Goal: Information Seeking & Learning: Find contact information

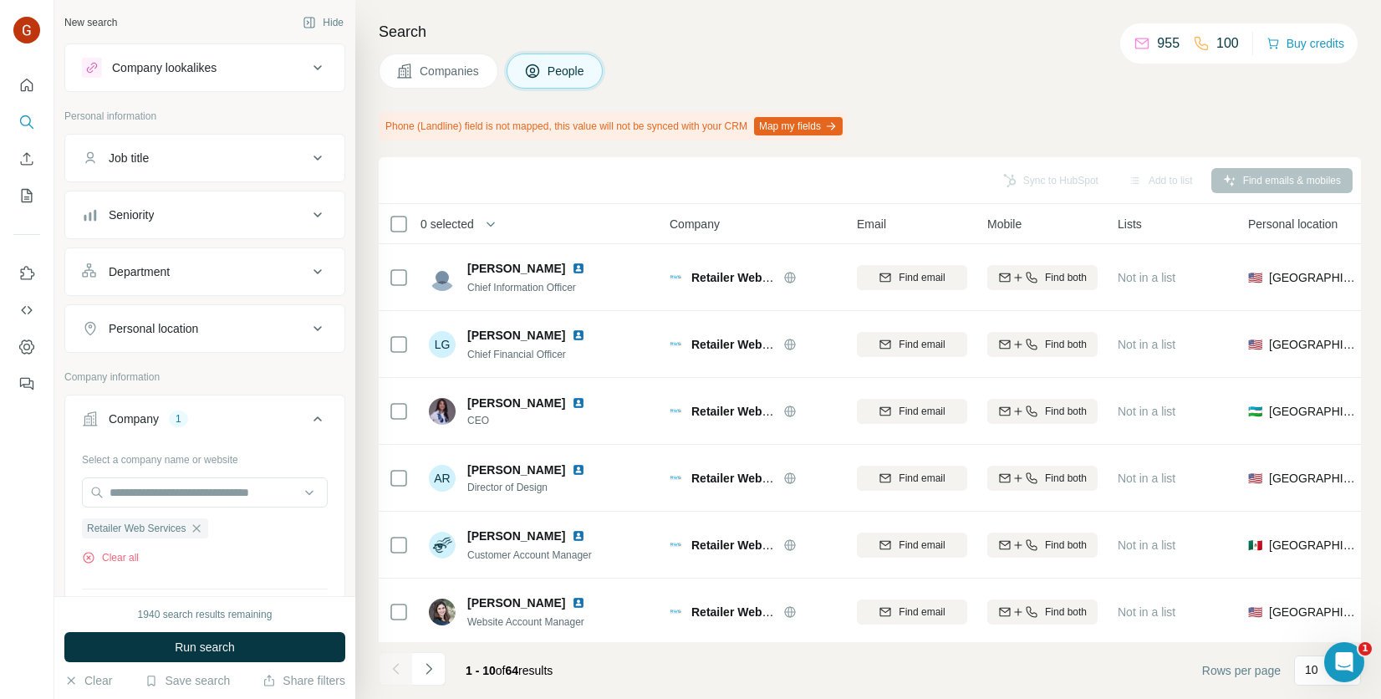
scroll to position [251, 0]
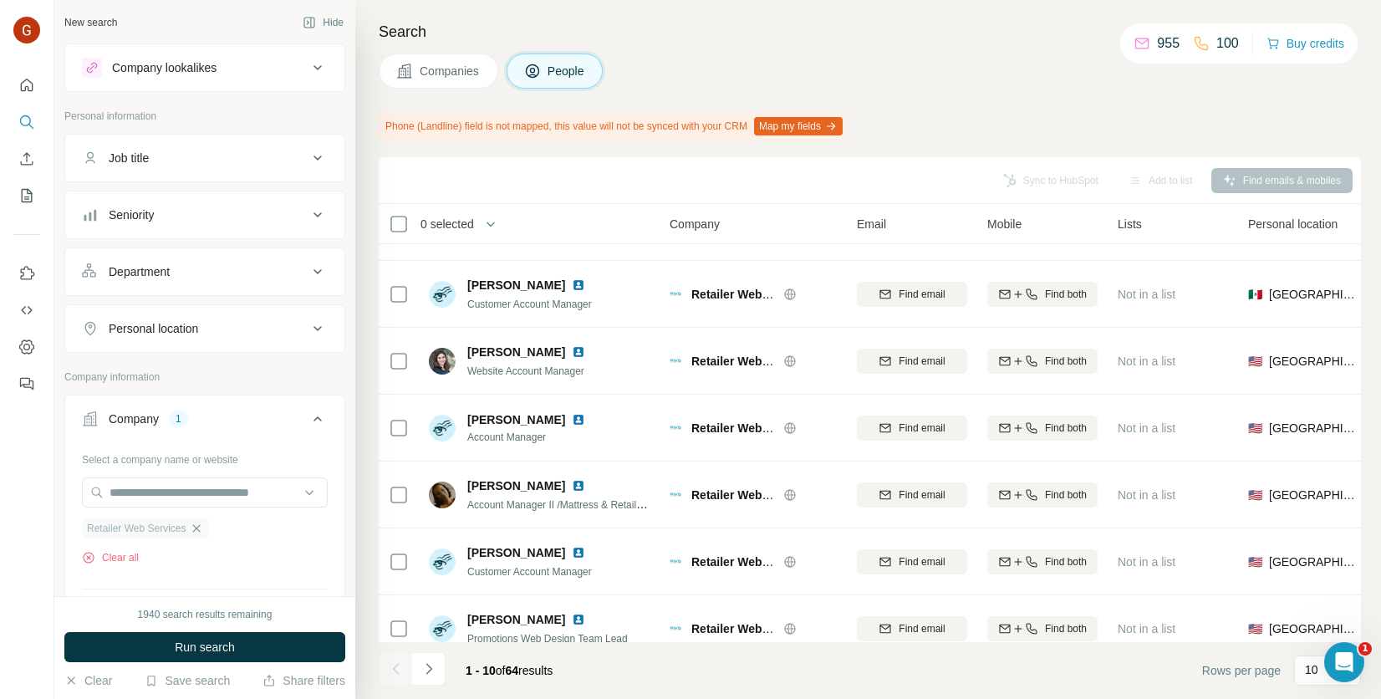
click at [196, 527] on icon "button" at bounding box center [196, 528] width 13 height 13
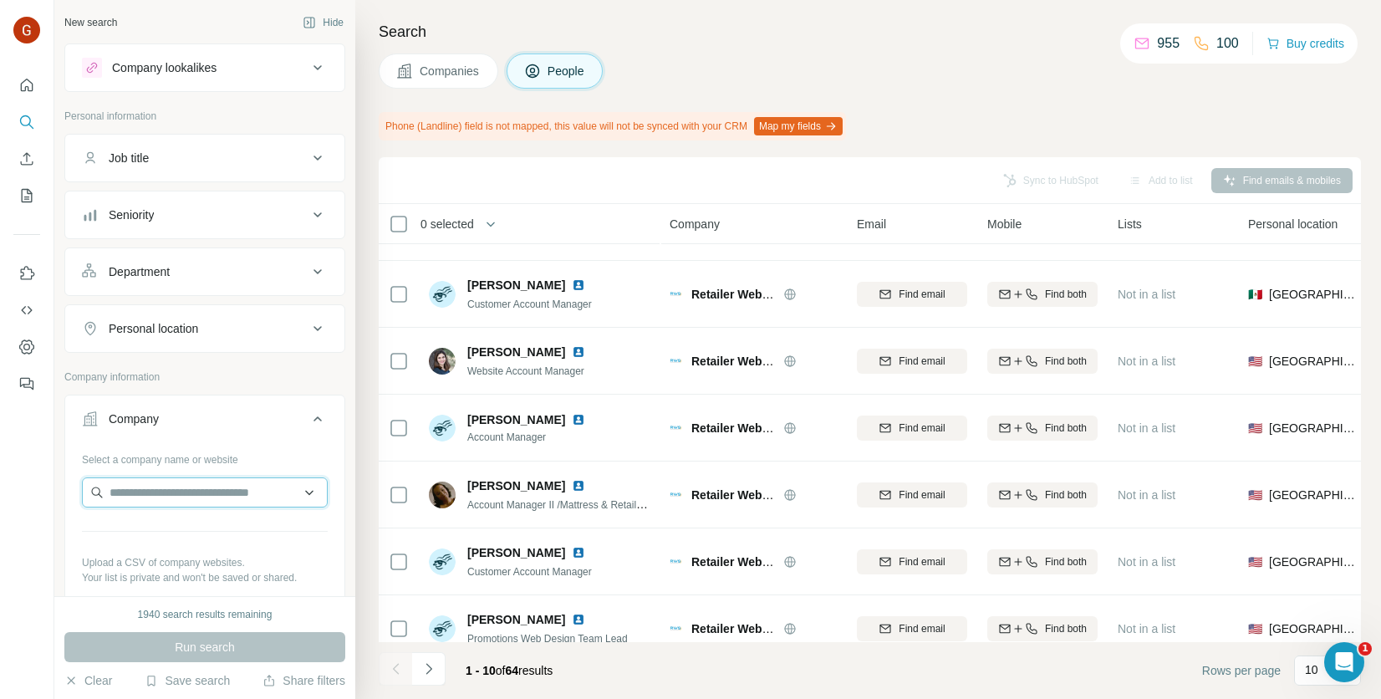
click at [196, 495] on input "text" at bounding box center [205, 492] width 246 height 30
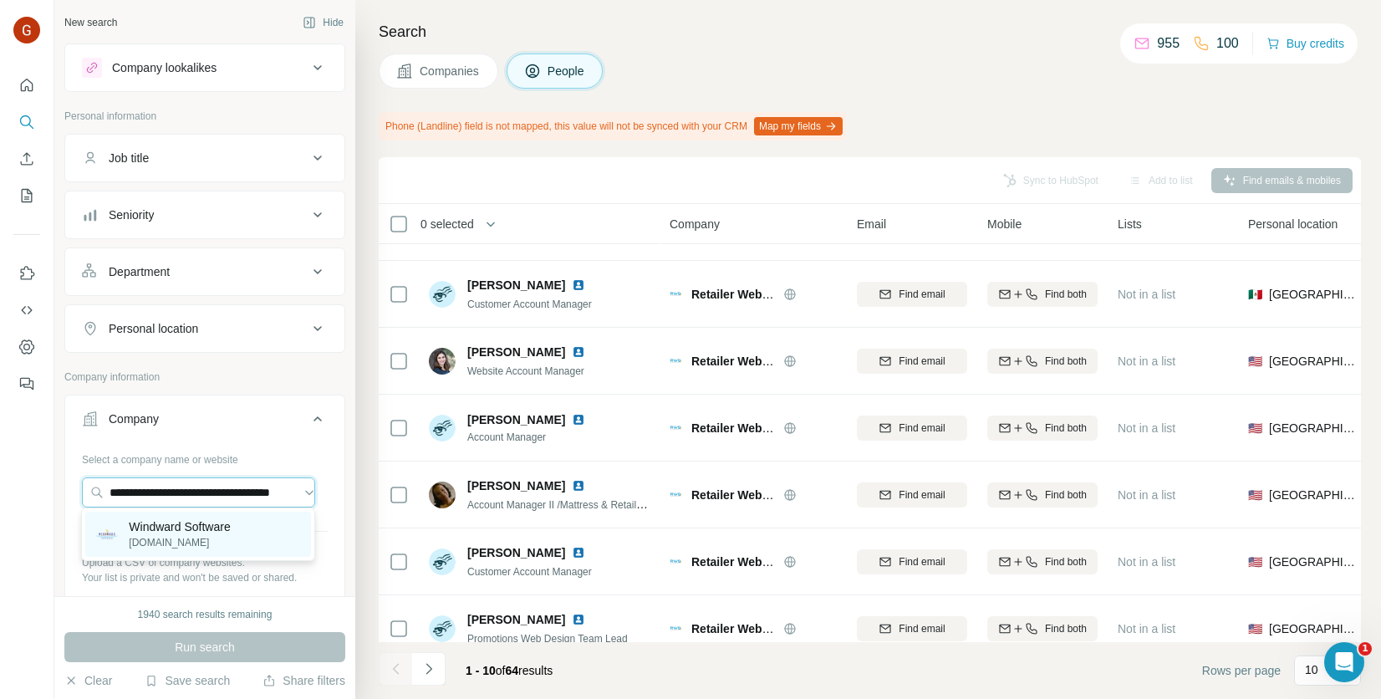
type input "**********"
click at [188, 548] on p "[DOMAIN_NAME]" at bounding box center [179, 542] width 101 height 15
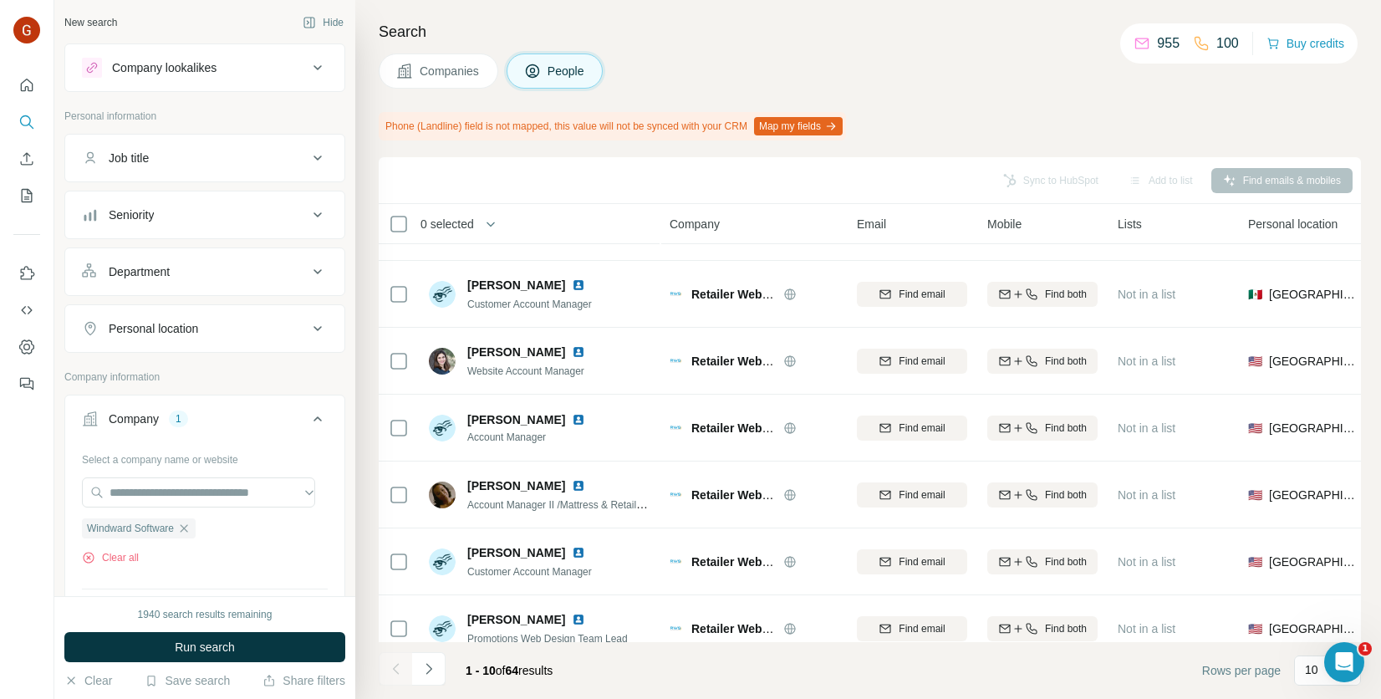
click at [451, 64] on span "Companies" at bounding box center [450, 71] width 61 height 17
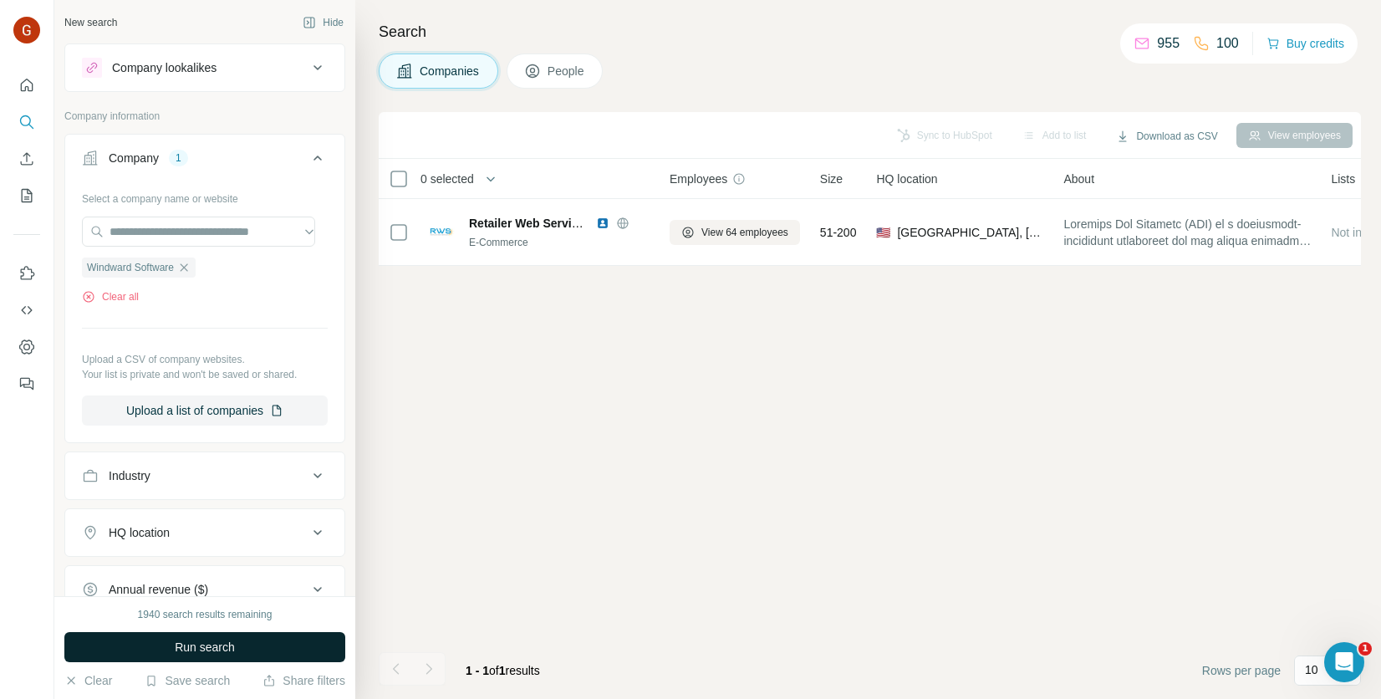
click at [223, 654] on span "Run search" at bounding box center [205, 647] width 60 height 17
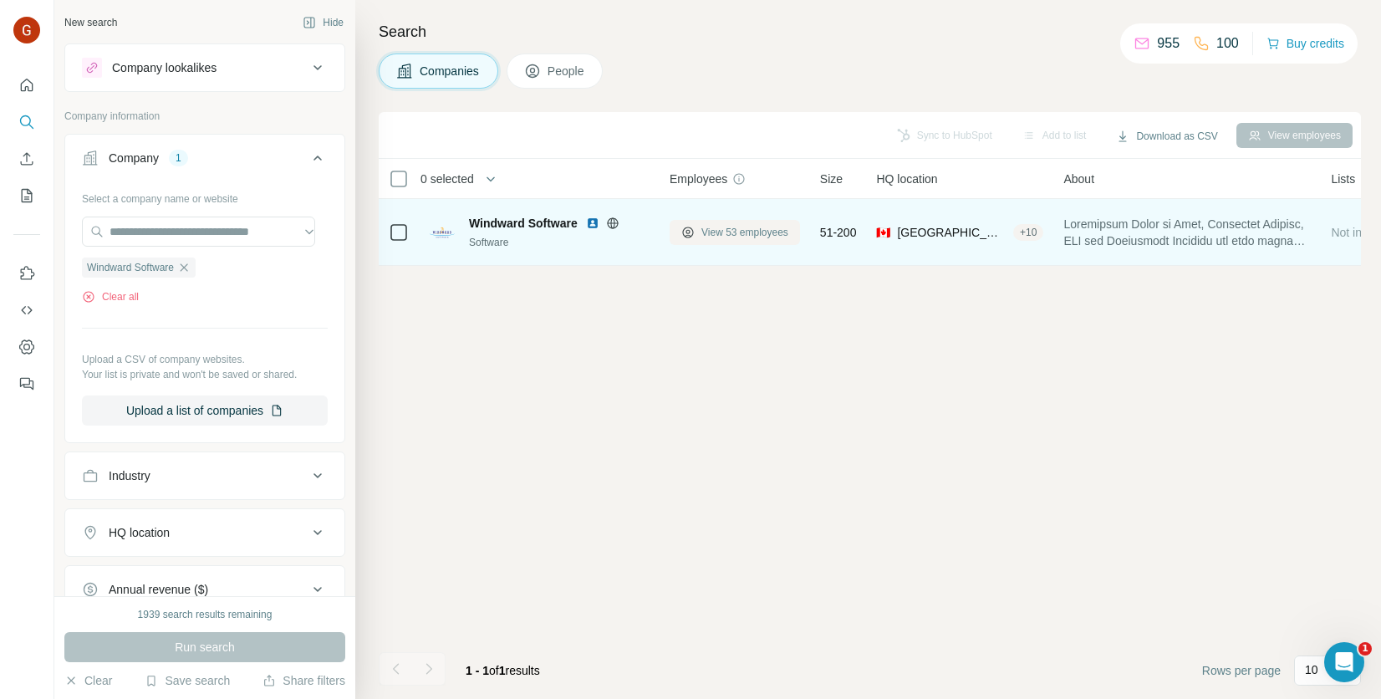
click at [735, 232] on span "View 53 employees" at bounding box center [744, 232] width 87 height 15
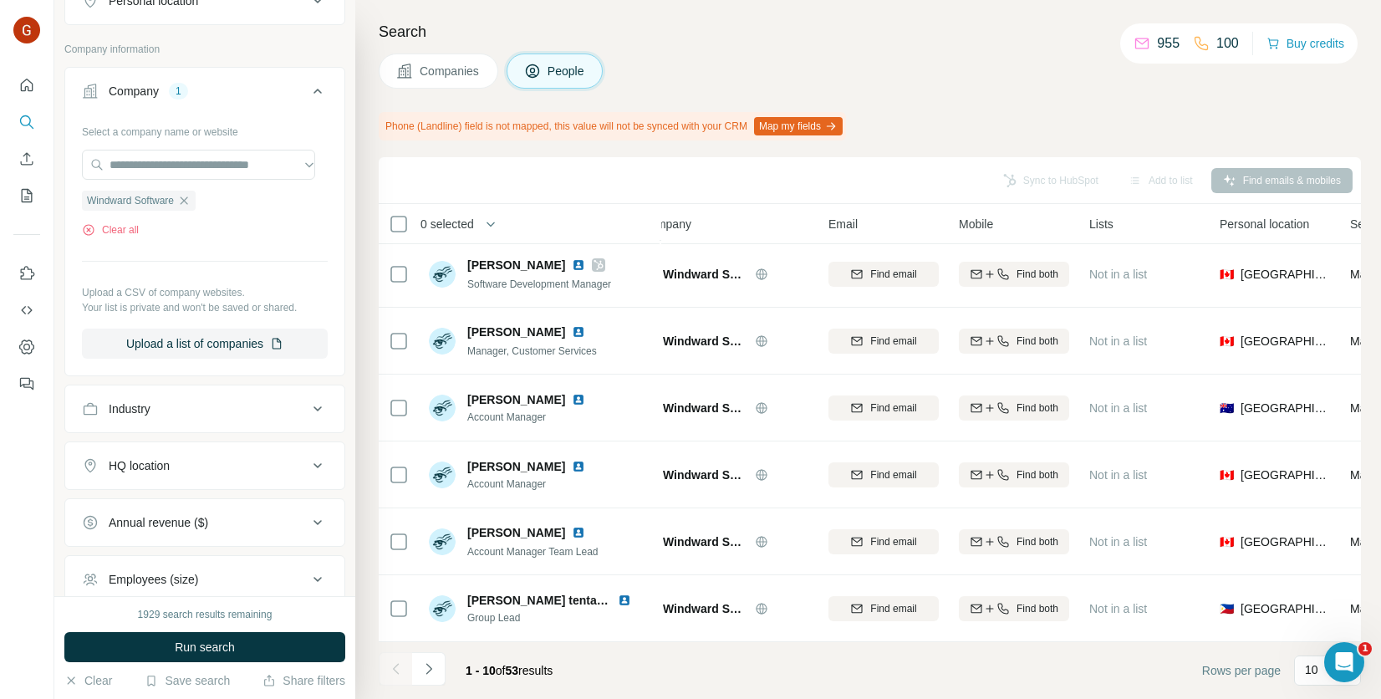
scroll to position [334, 0]
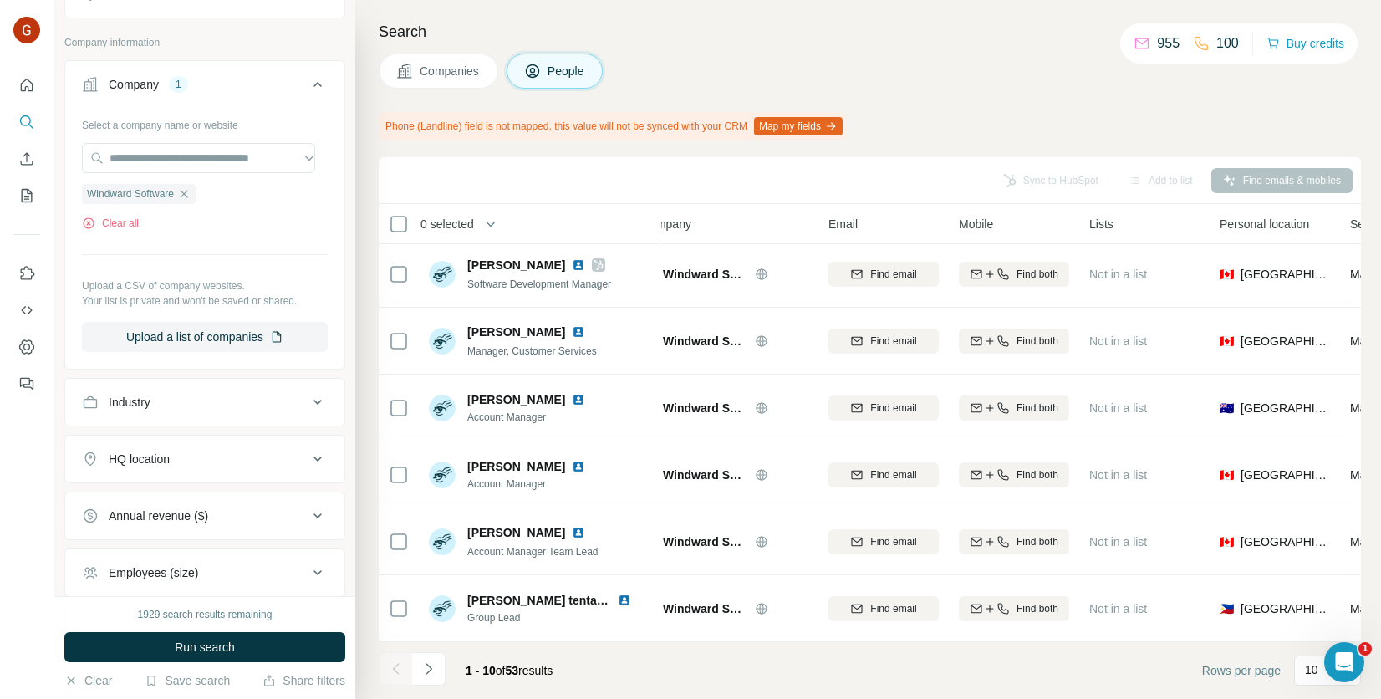
click at [235, 466] on button "HQ location" at bounding box center [204, 459] width 279 height 40
click at [200, 493] on input "text" at bounding box center [205, 501] width 246 height 30
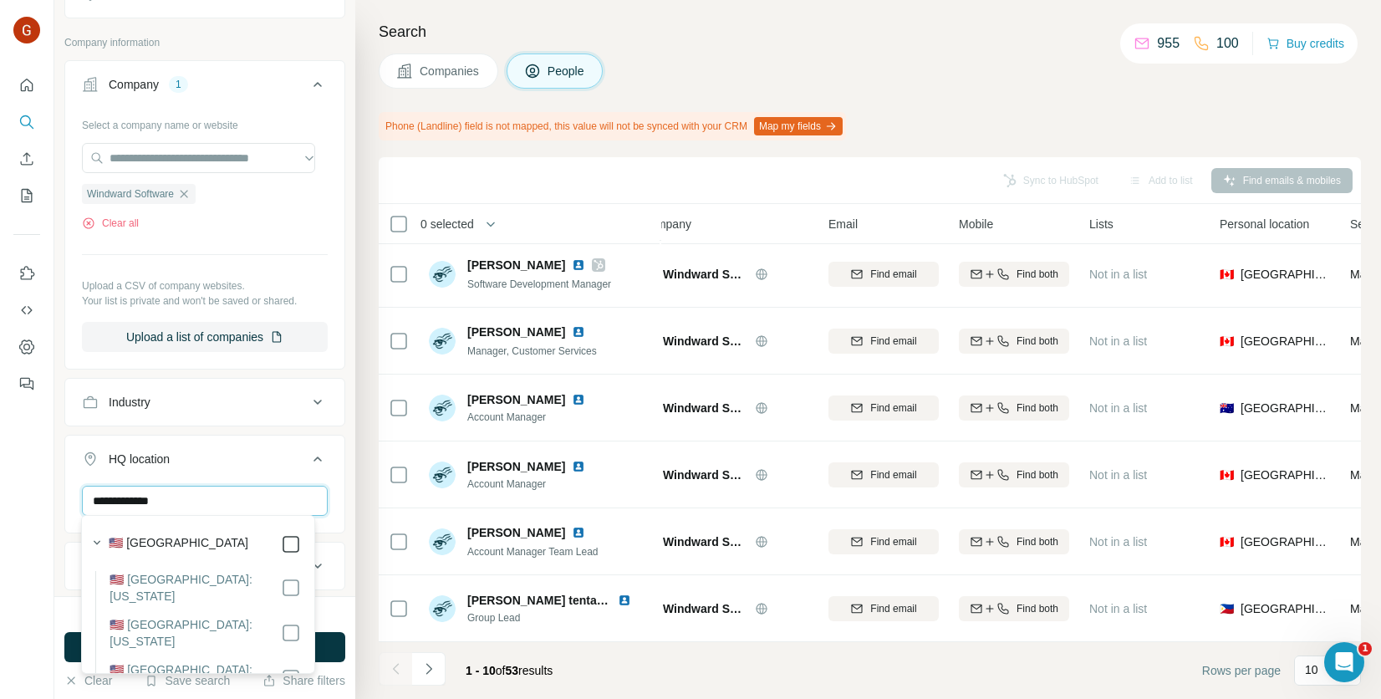
type input "**********"
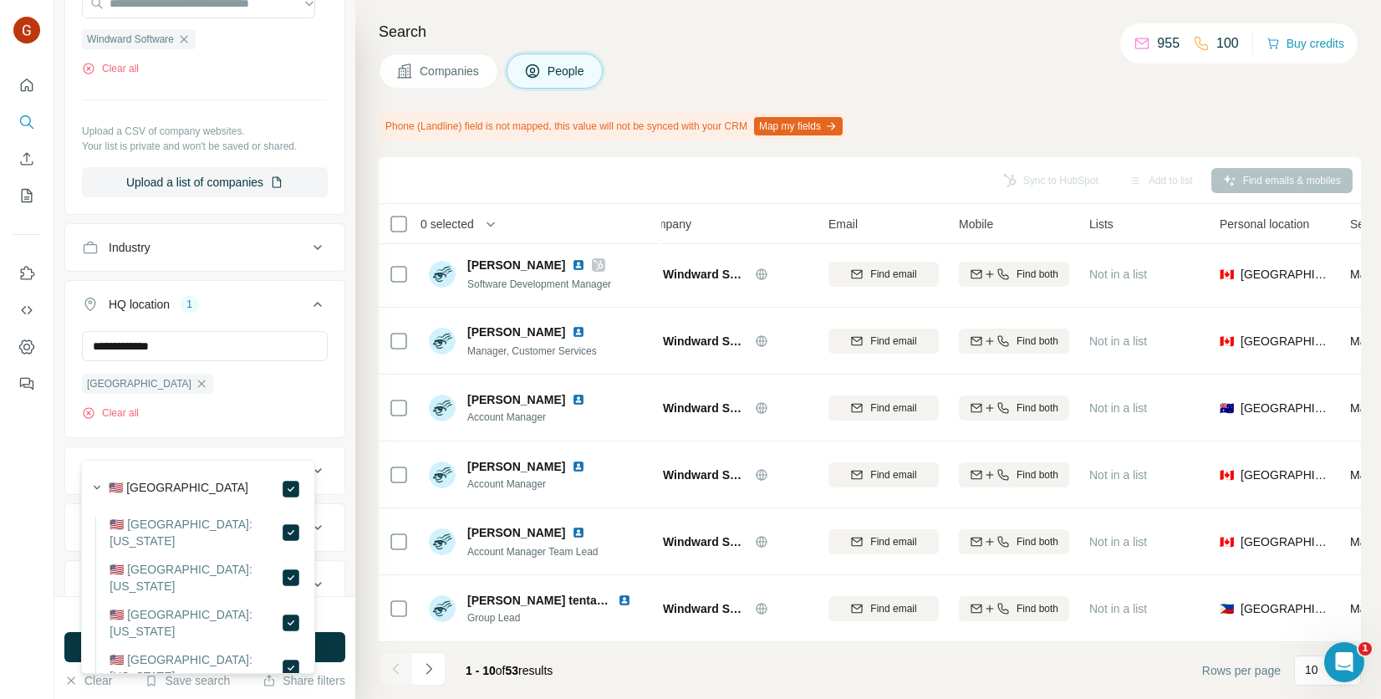
scroll to position [502, 0]
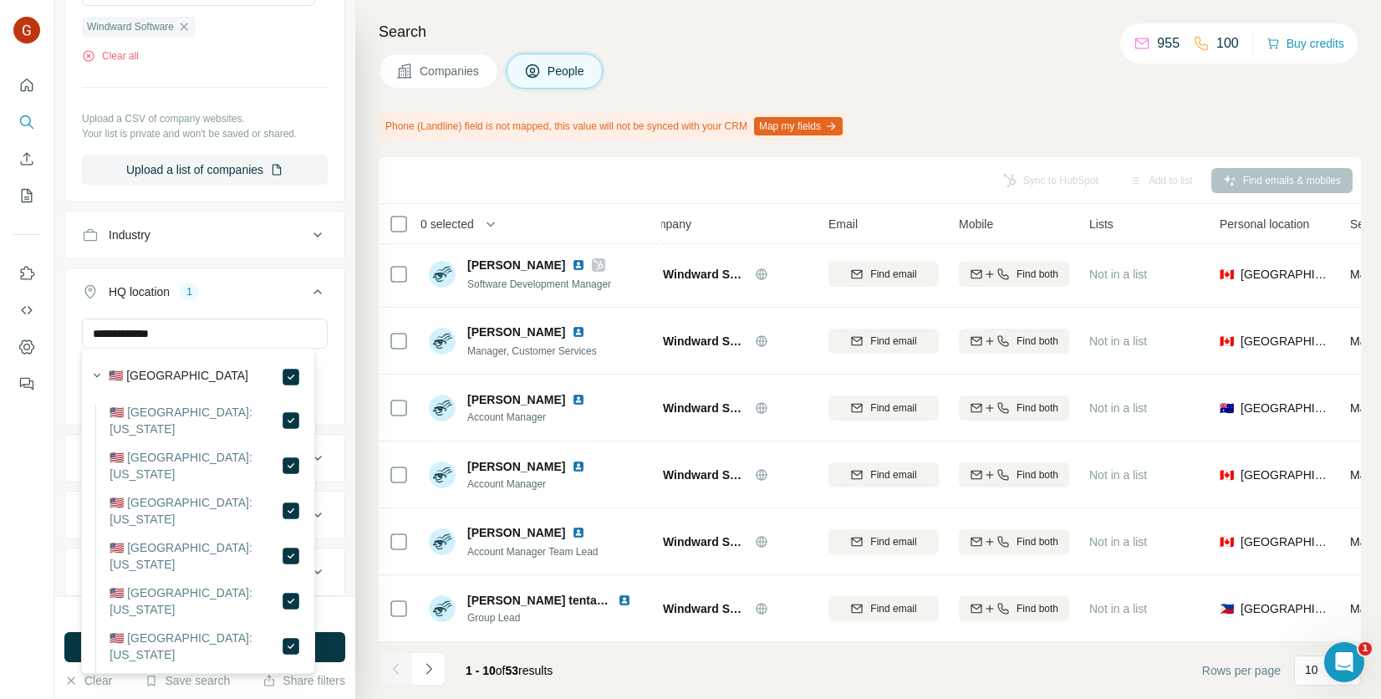
click at [312, 282] on icon at bounding box center [318, 292] width 20 height 20
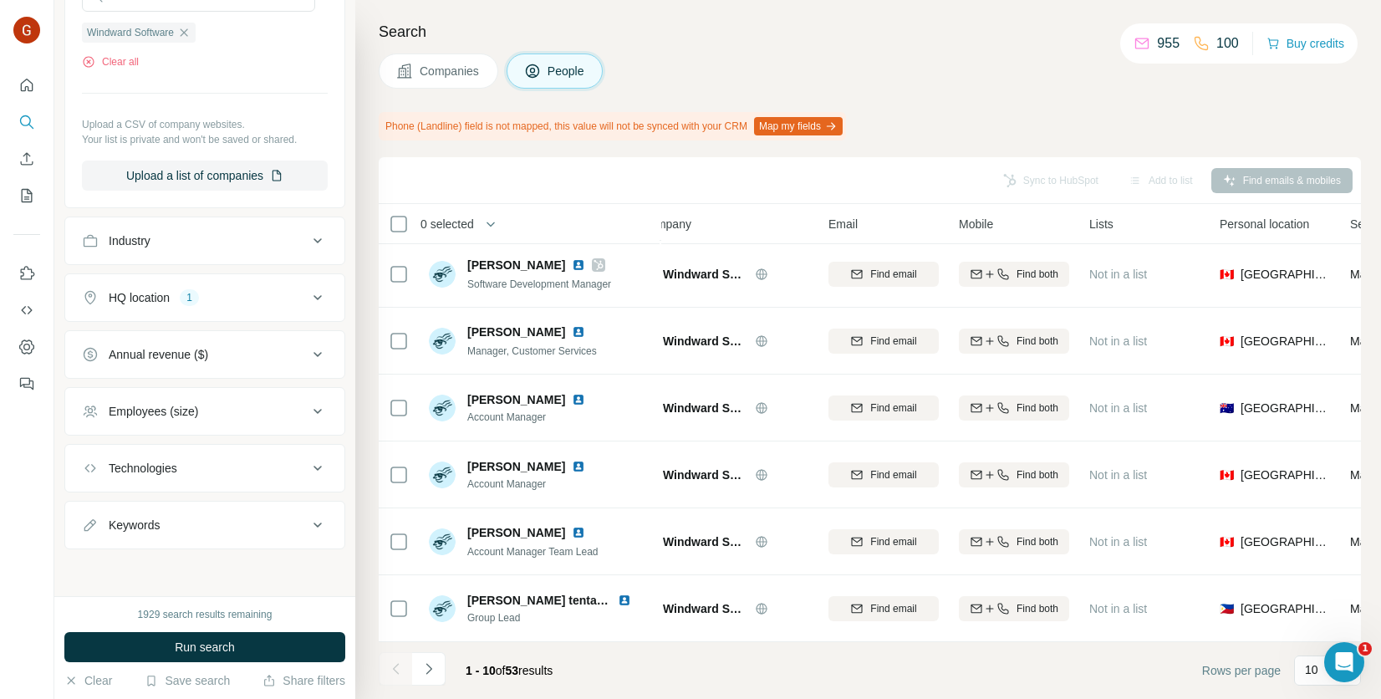
scroll to position [488, 0]
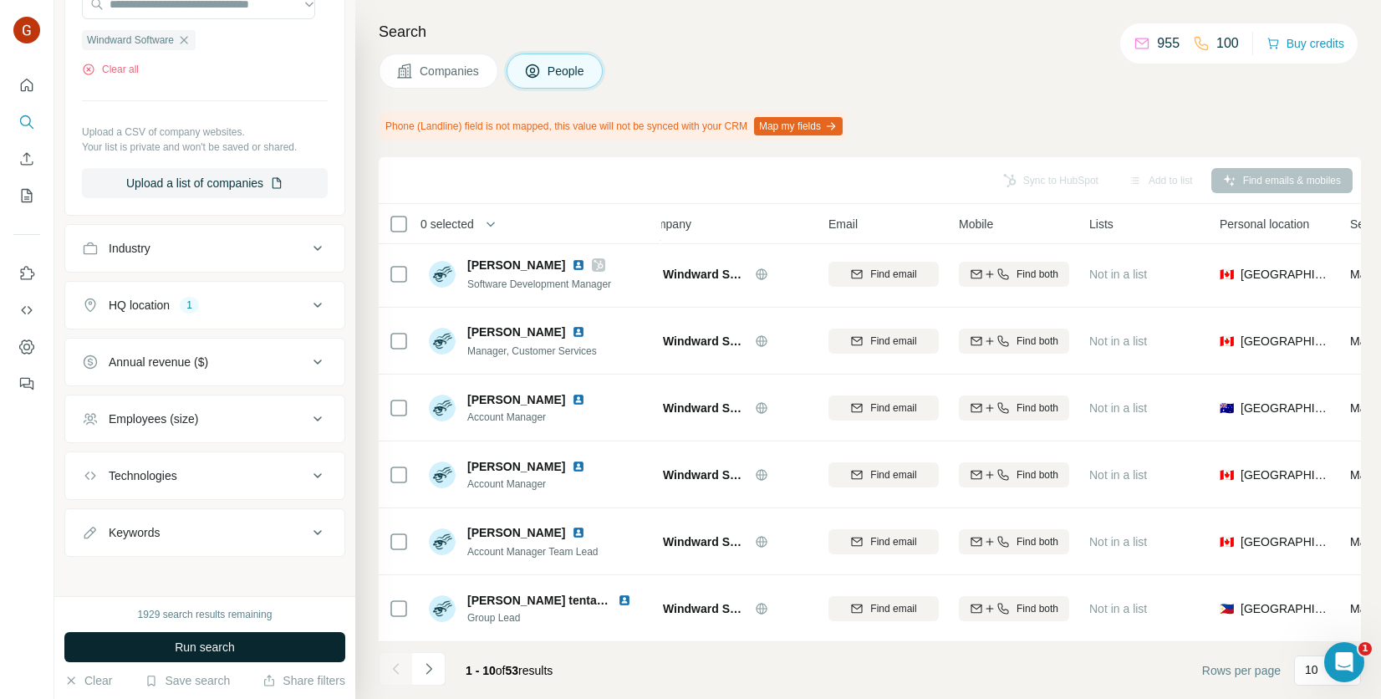
click at [255, 639] on button "Run search" at bounding box center [204, 647] width 281 height 30
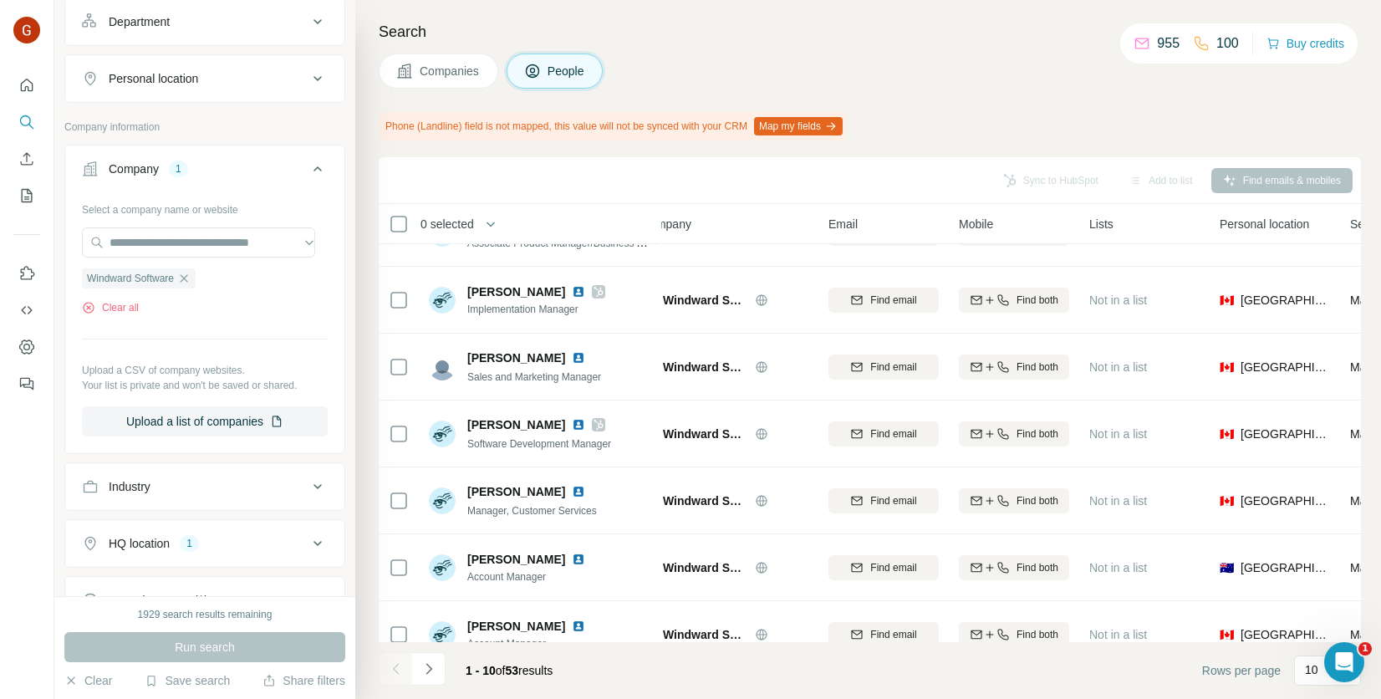
scroll to position [237, 0]
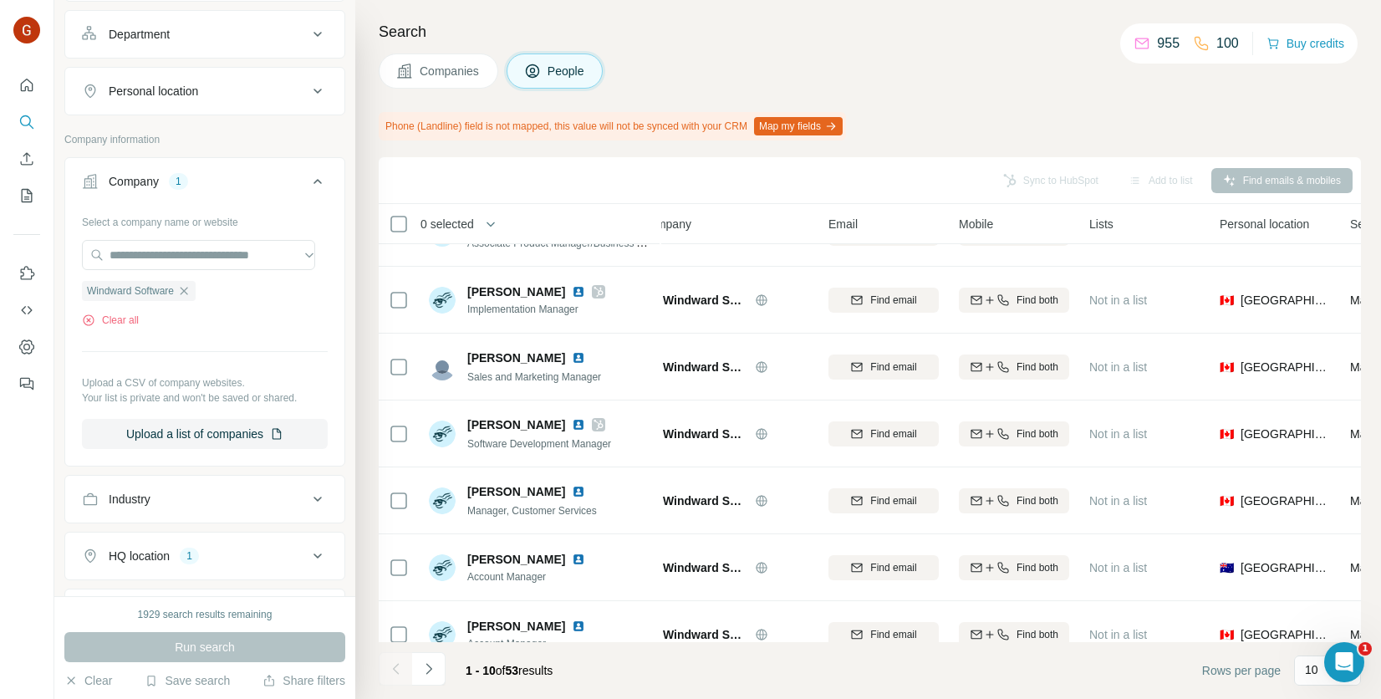
click at [442, 64] on span "Companies" at bounding box center [450, 71] width 61 height 17
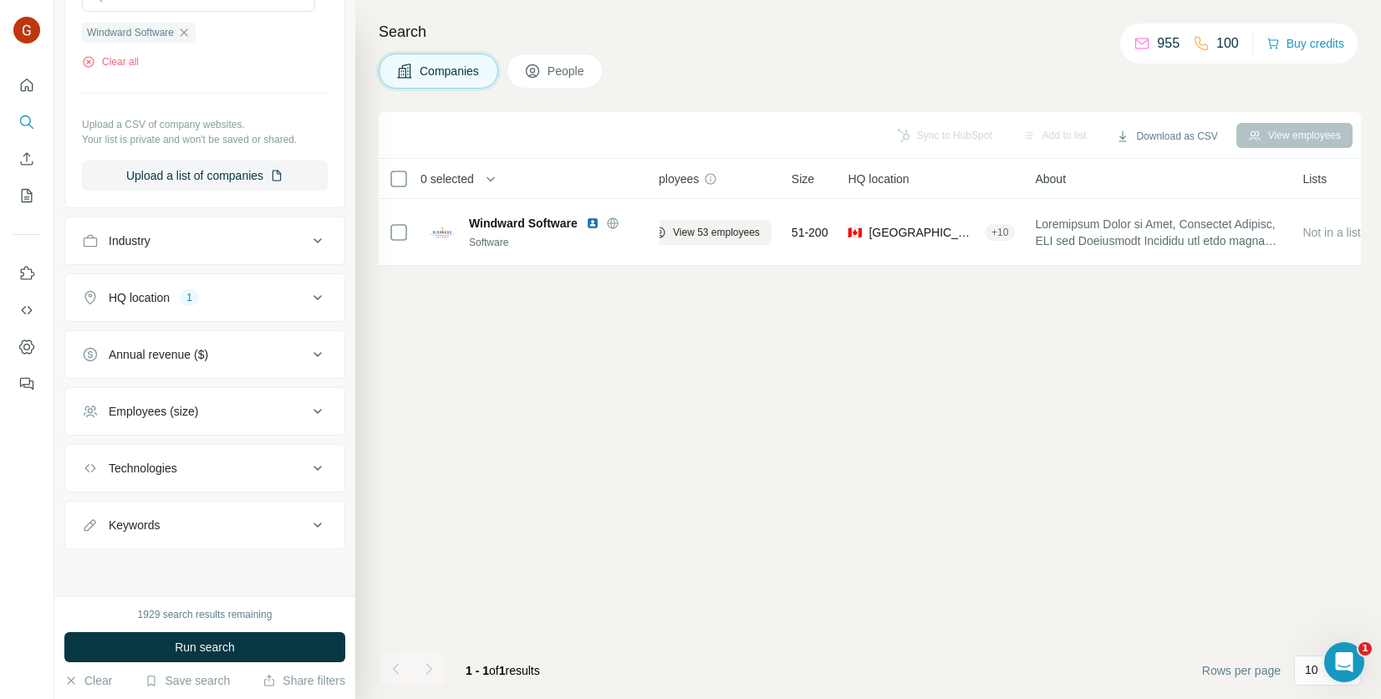
scroll to position [0, 28]
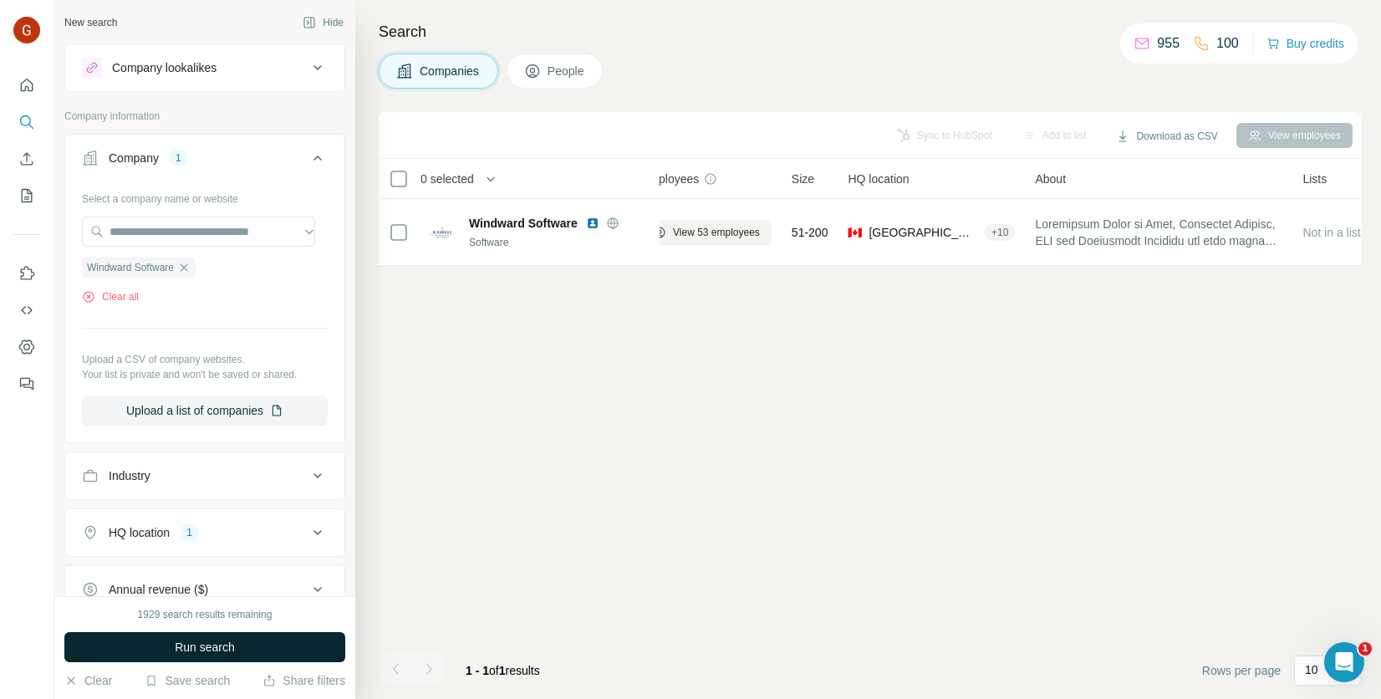
click at [230, 652] on span "Run search" at bounding box center [205, 647] width 60 height 17
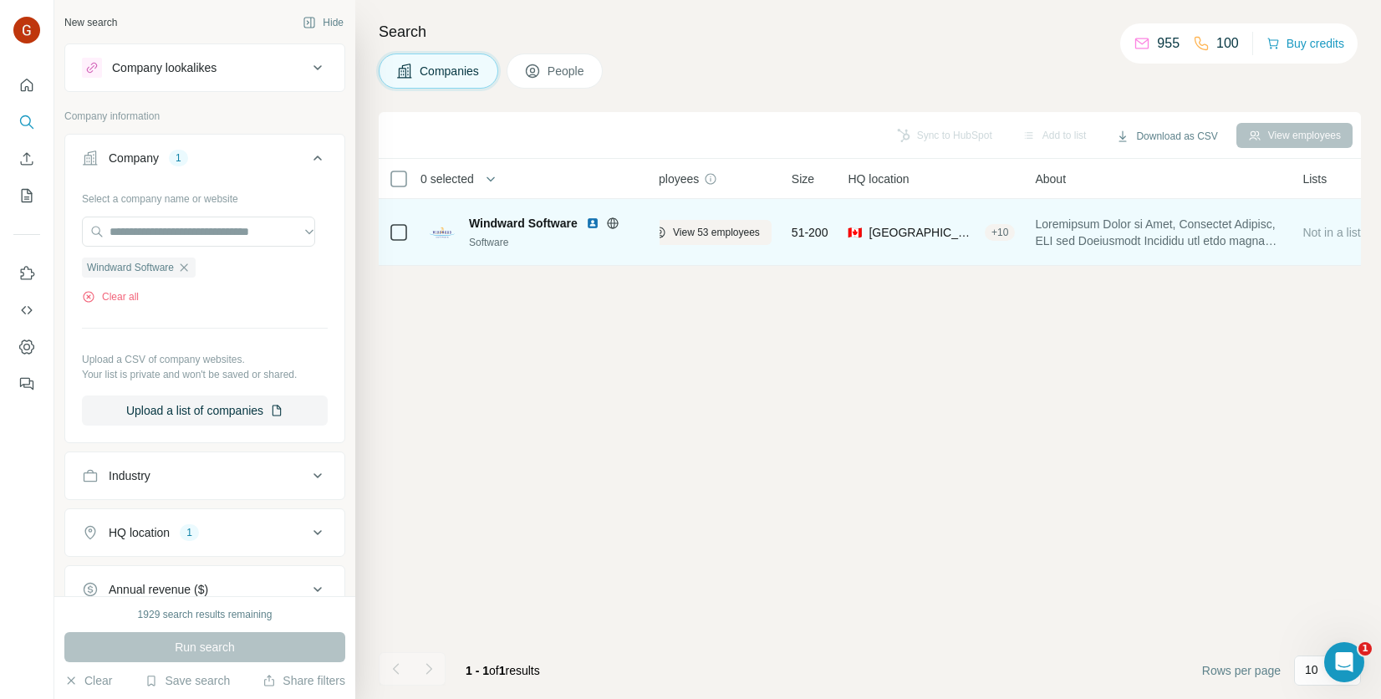
click at [1007, 231] on div "+ 10" at bounding box center [1000, 232] width 30 height 15
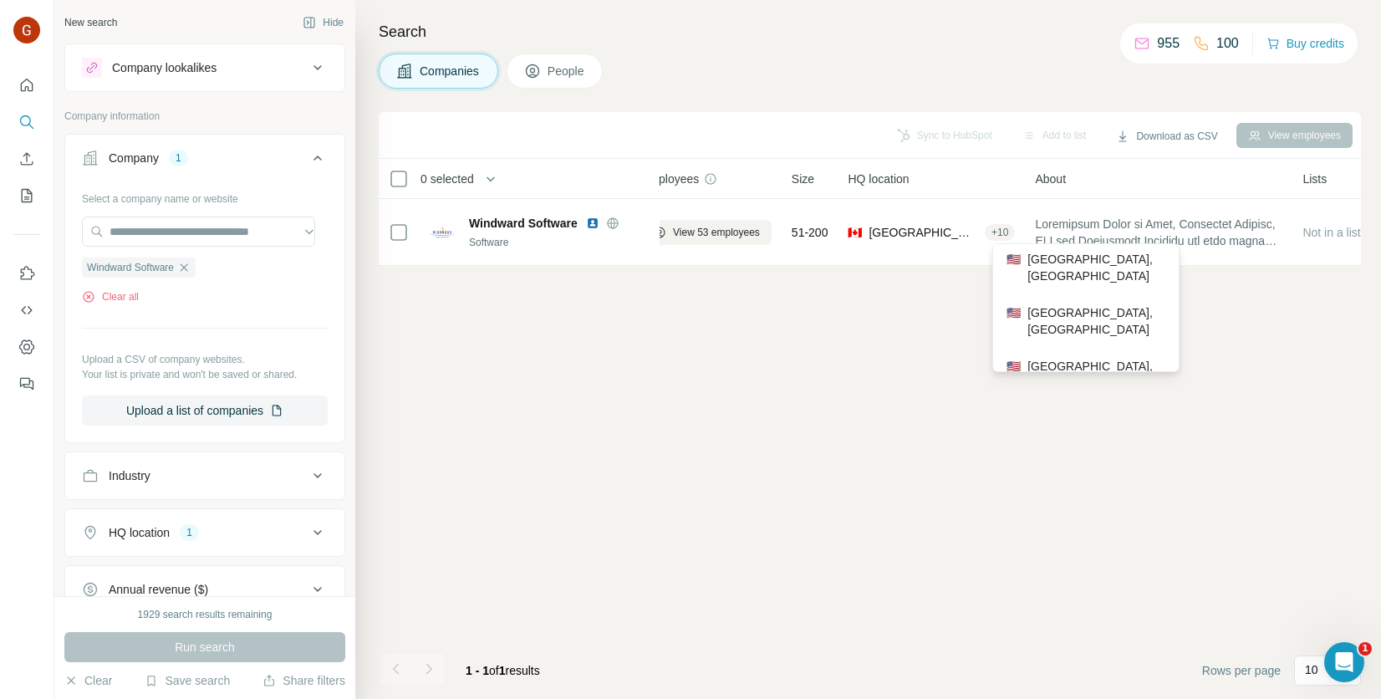
scroll to position [331, 0]
click at [852, 337] on div "Sync to HubSpot Add to list Download as CSV View employees 0 selected Companies…" at bounding box center [870, 405] width 982 height 587
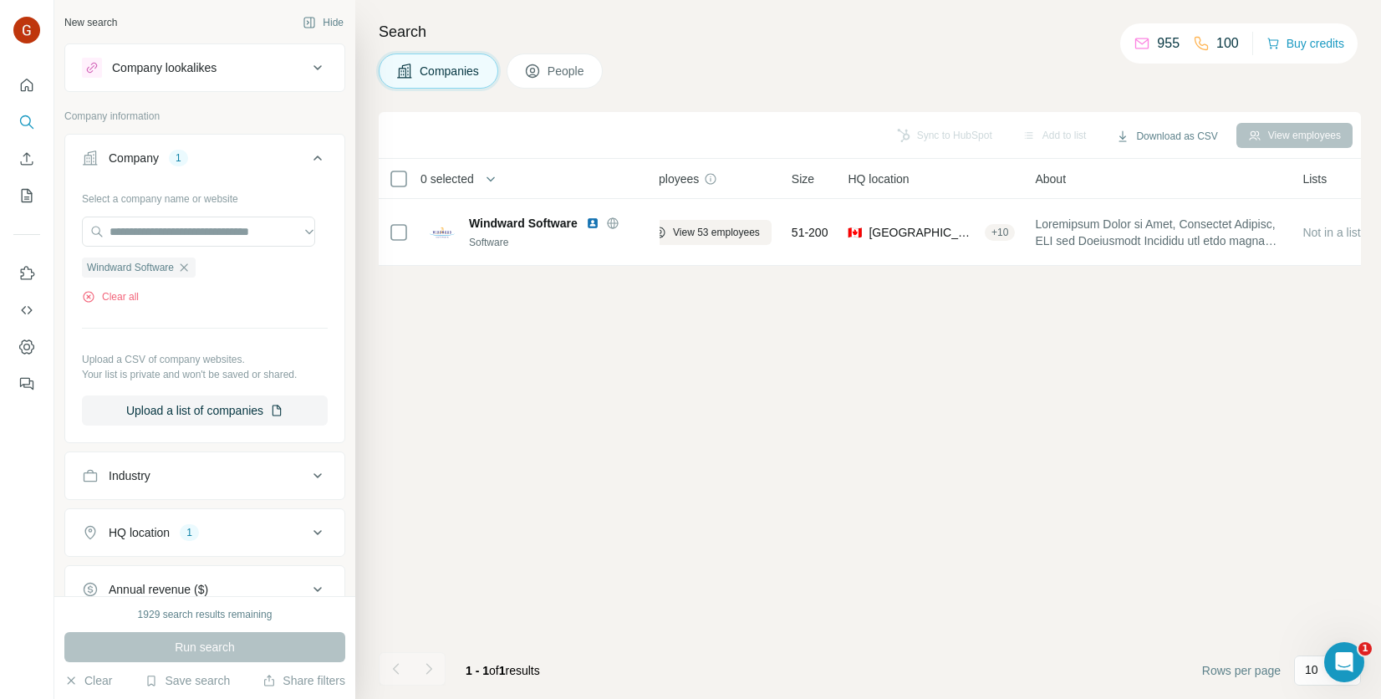
click at [544, 67] on button "People" at bounding box center [555, 70] width 97 height 35
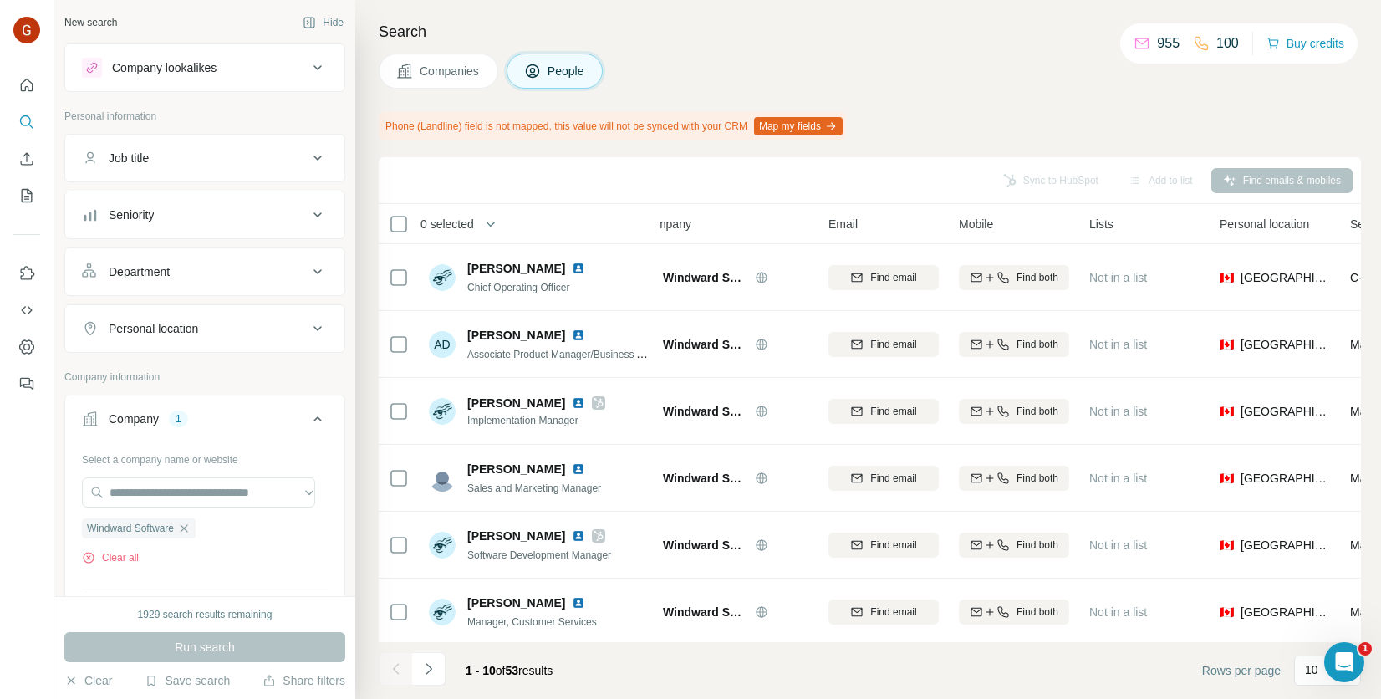
click at [463, 79] on span "Companies" at bounding box center [450, 71] width 61 height 17
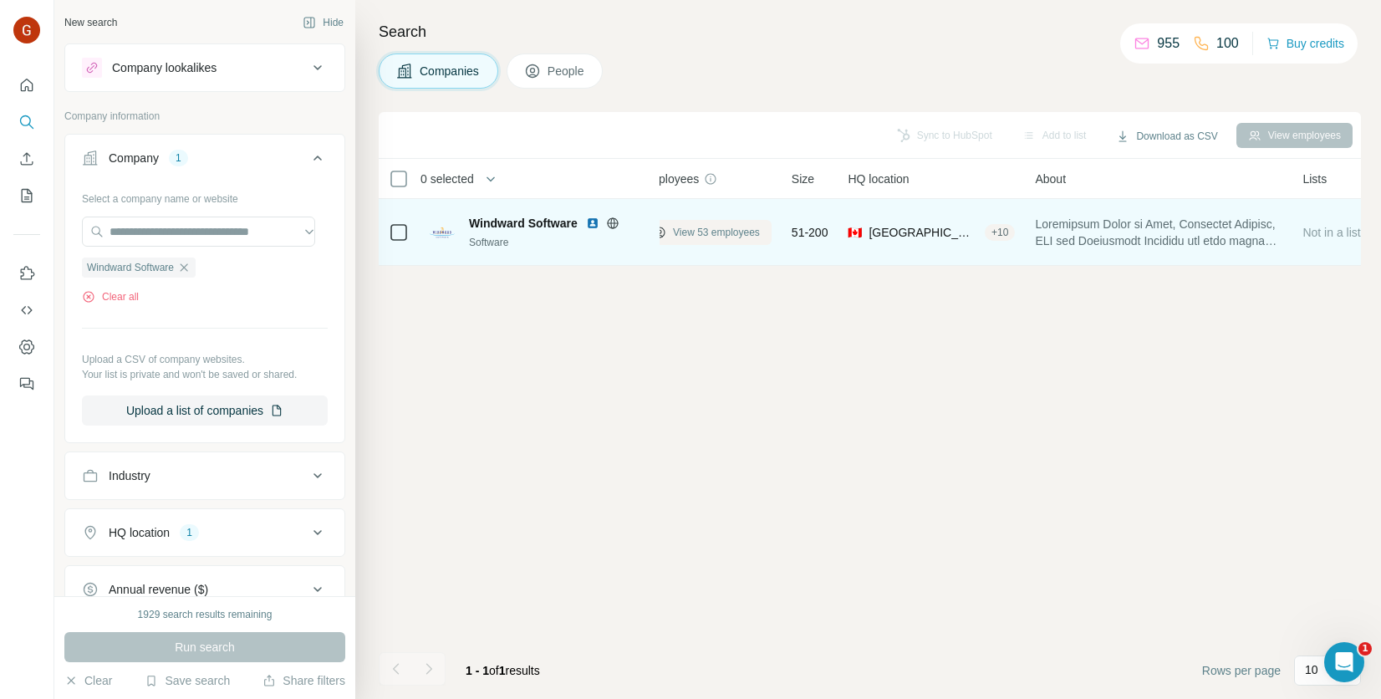
click at [724, 239] on button "View 53 employees" at bounding box center [706, 232] width 130 height 25
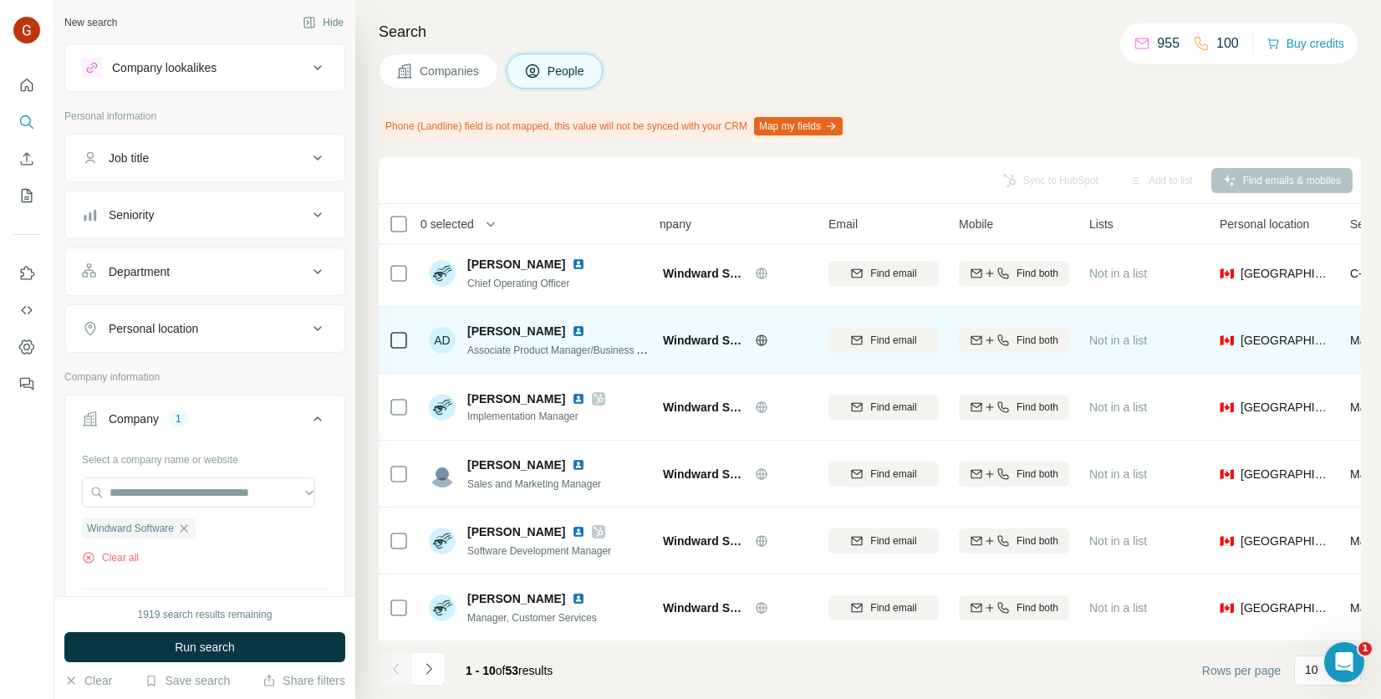
scroll to position [0, 28]
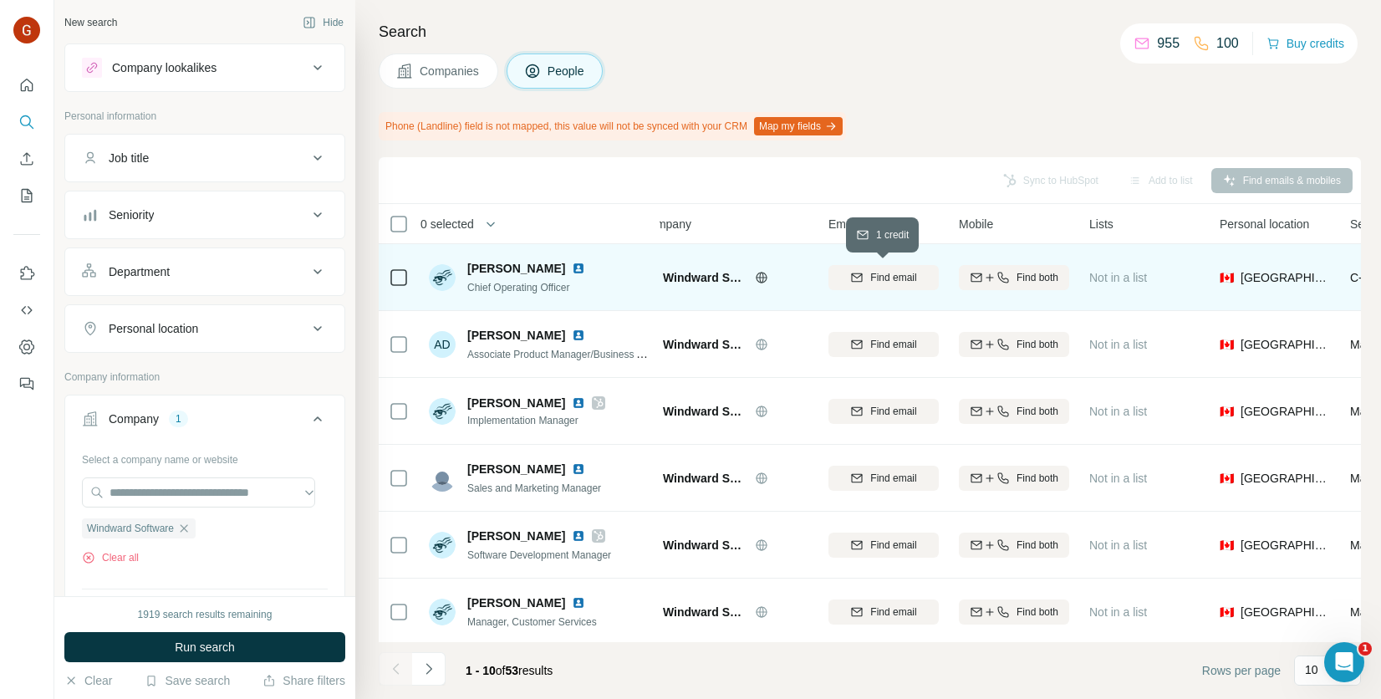
click at [890, 272] on span "Find email" at bounding box center [893, 277] width 46 height 15
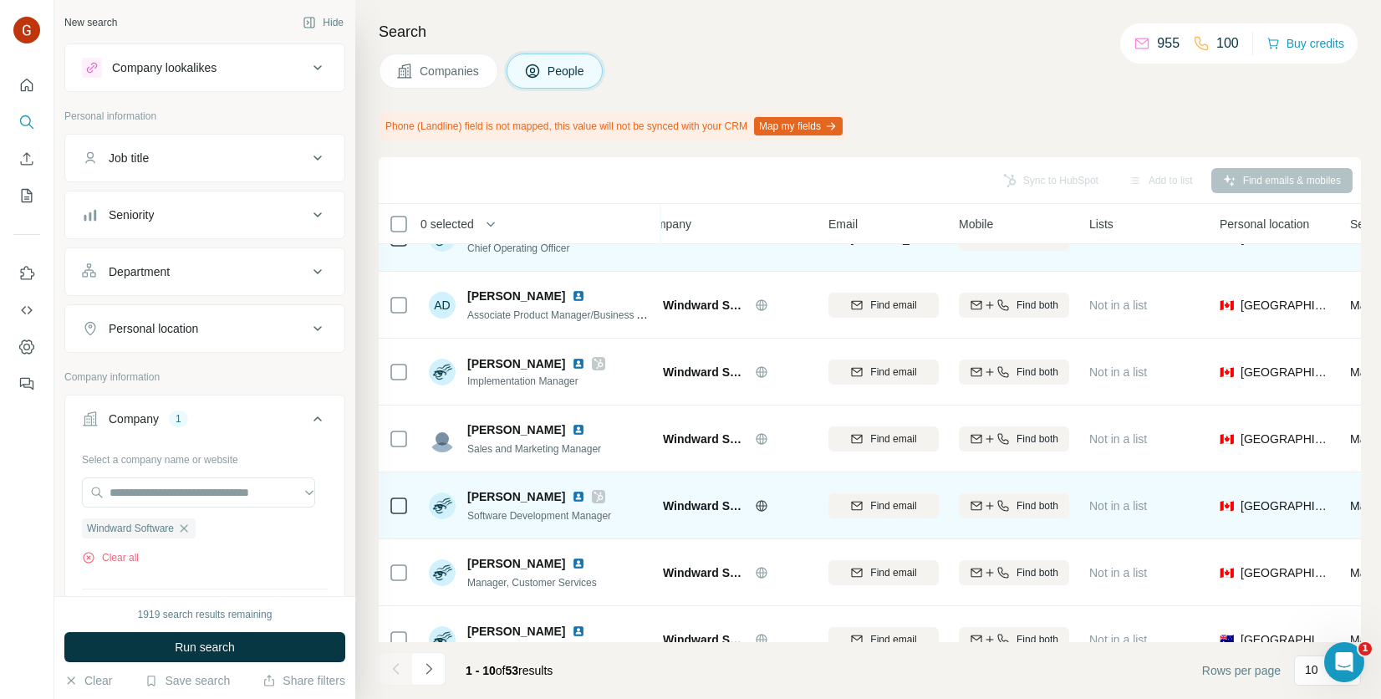
scroll to position [84, 28]
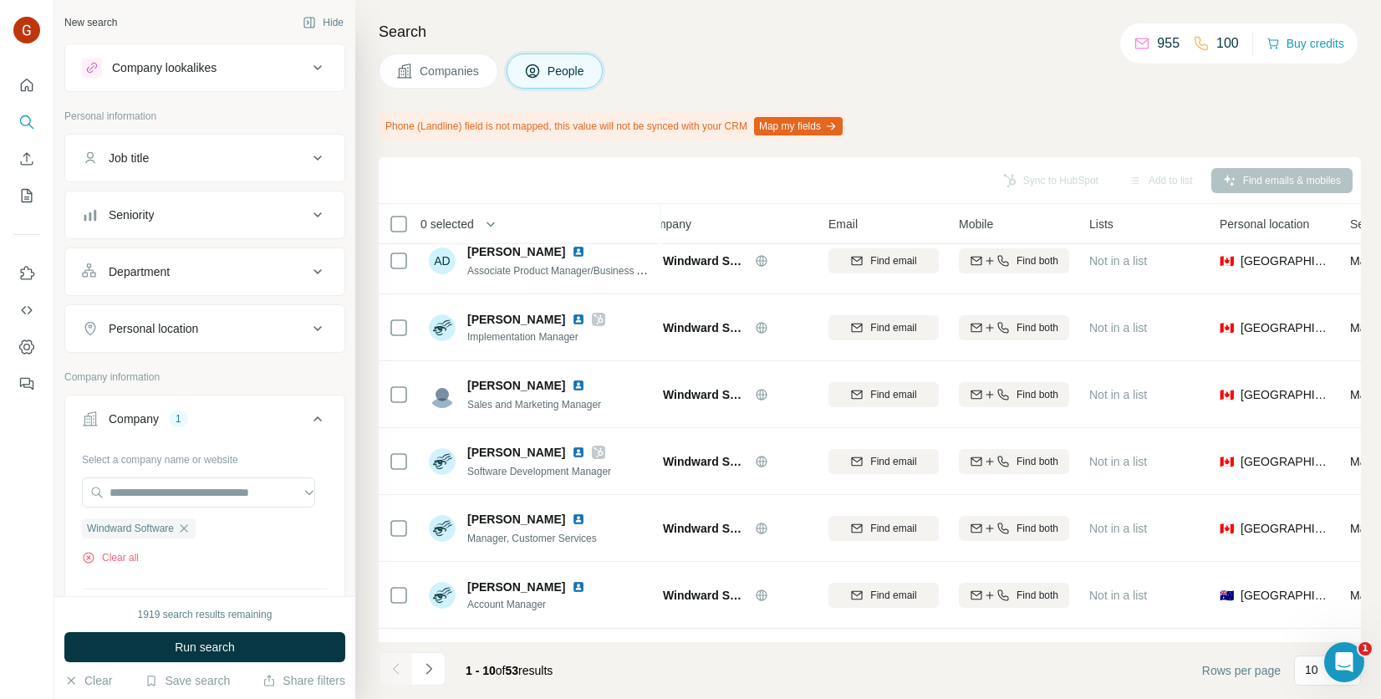
click at [280, 206] on div "Seniority" at bounding box center [195, 214] width 226 height 17
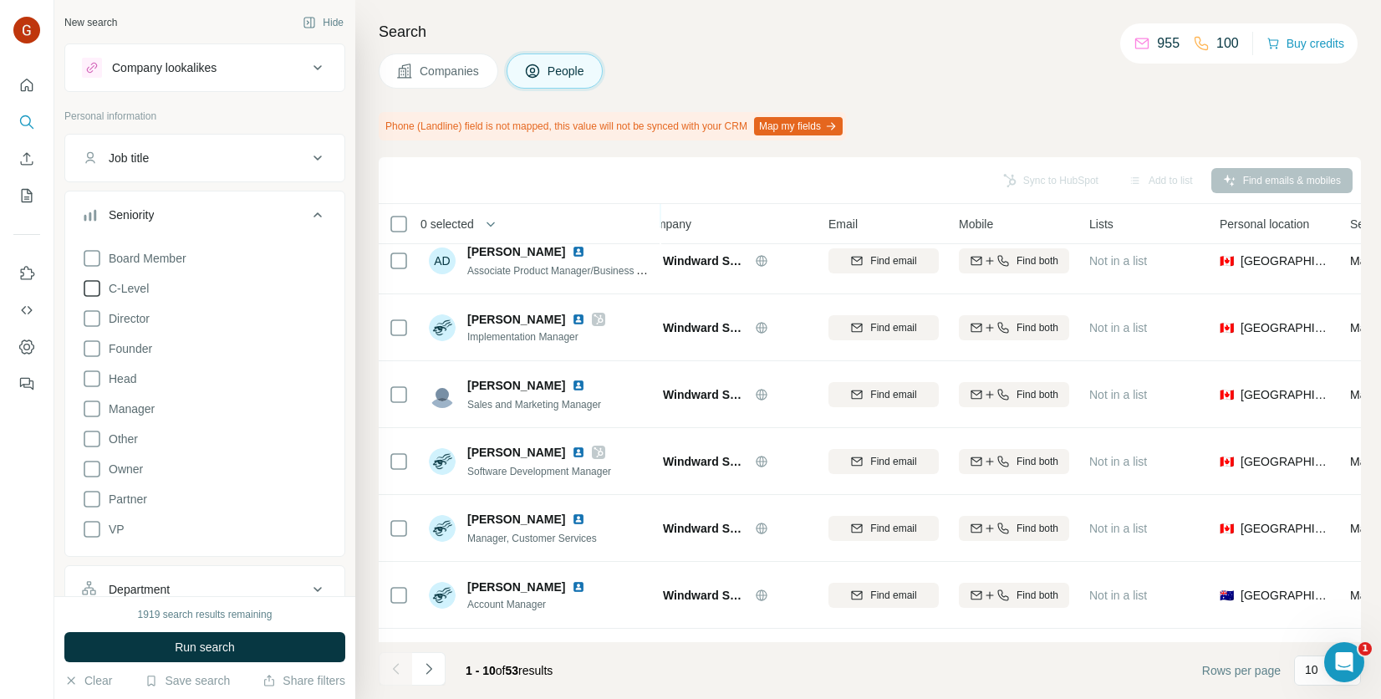
click at [88, 293] on icon at bounding box center [92, 288] width 20 height 20
click at [90, 328] on div "Board Member C-Level Director Founder Head Manager Other Owner Partner VP Clear…" at bounding box center [205, 403] width 246 height 323
click at [86, 319] on icon at bounding box center [92, 318] width 20 height 20
click at [91, 464] on icon at bounding box center [92, 469] width 20 height 20
click at [89, 532] on icon at bounding box center [92, 529] width 20 height 20
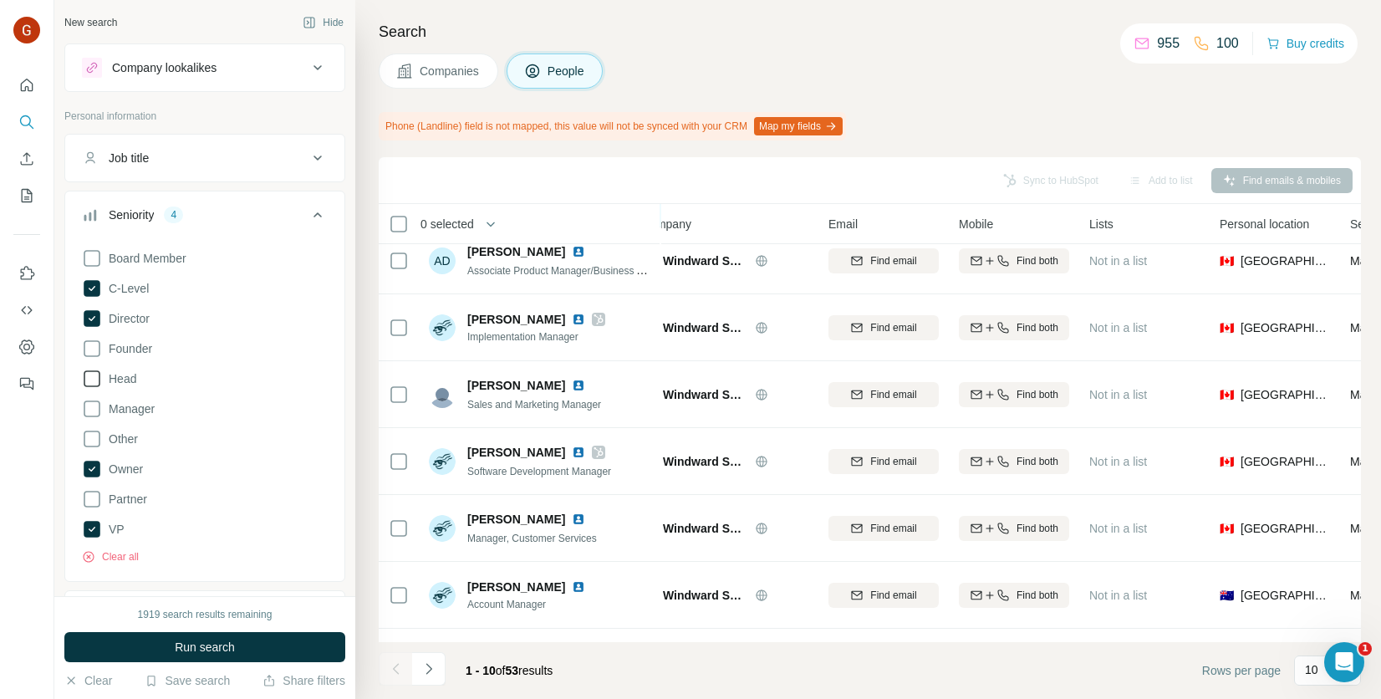
click at [91, 380] on icon at bounding box center [92, 379] width 20 height 20
click at [232, 644] on span "Run search" at bounding box center [205, 647] width 60 height 17
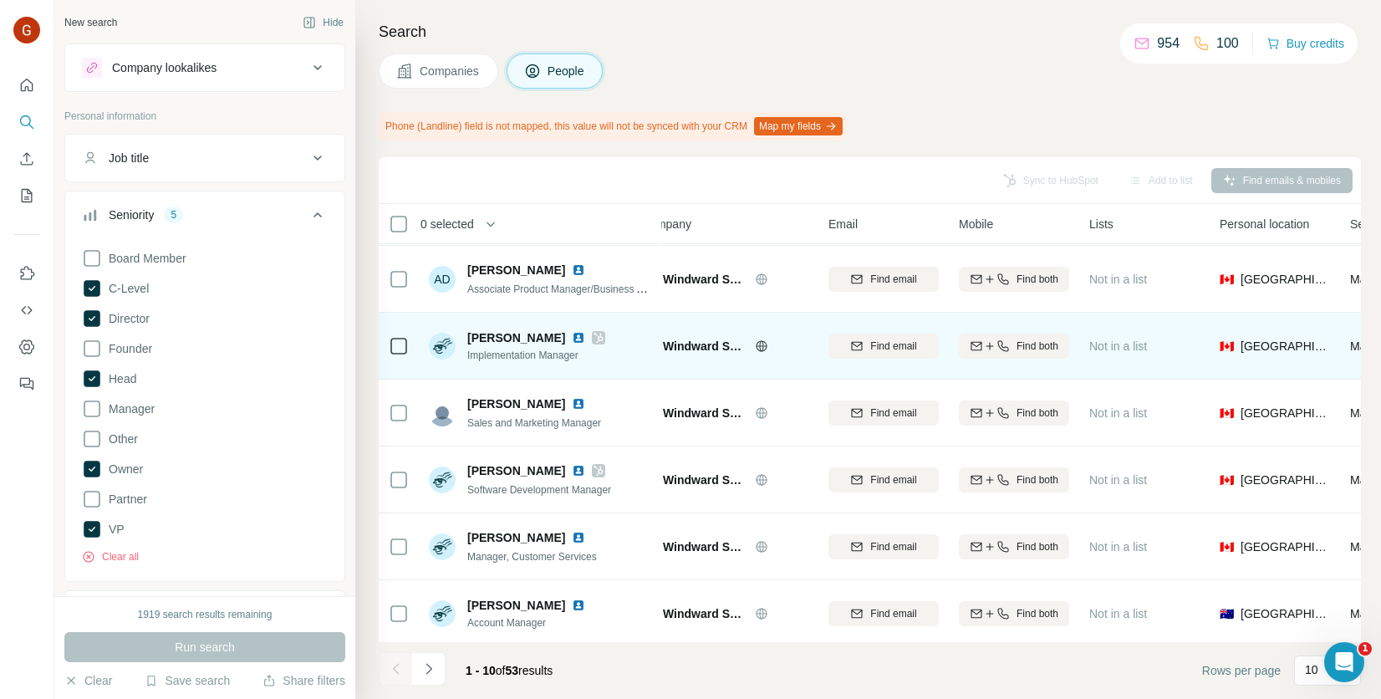
scroll to position [0, 28]
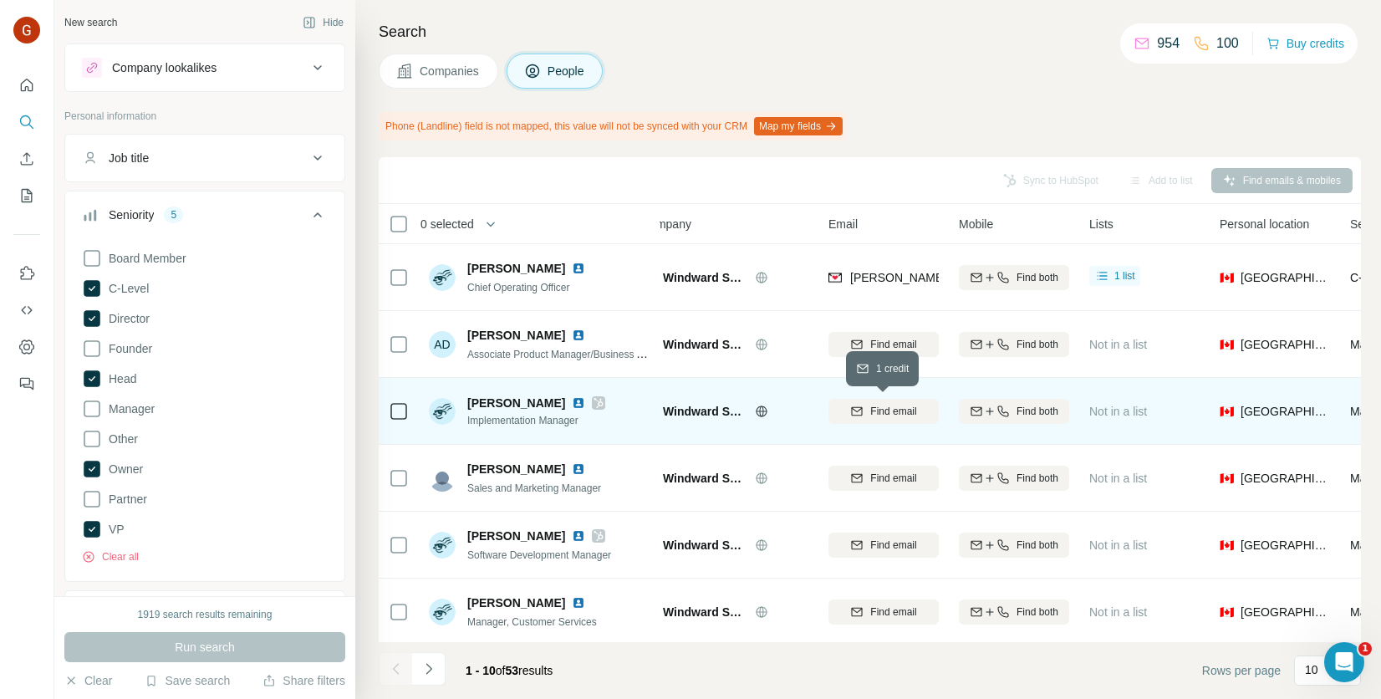
click at [880, 415] on span "Find email" at bounding box center [893, 411] width 46 height 15
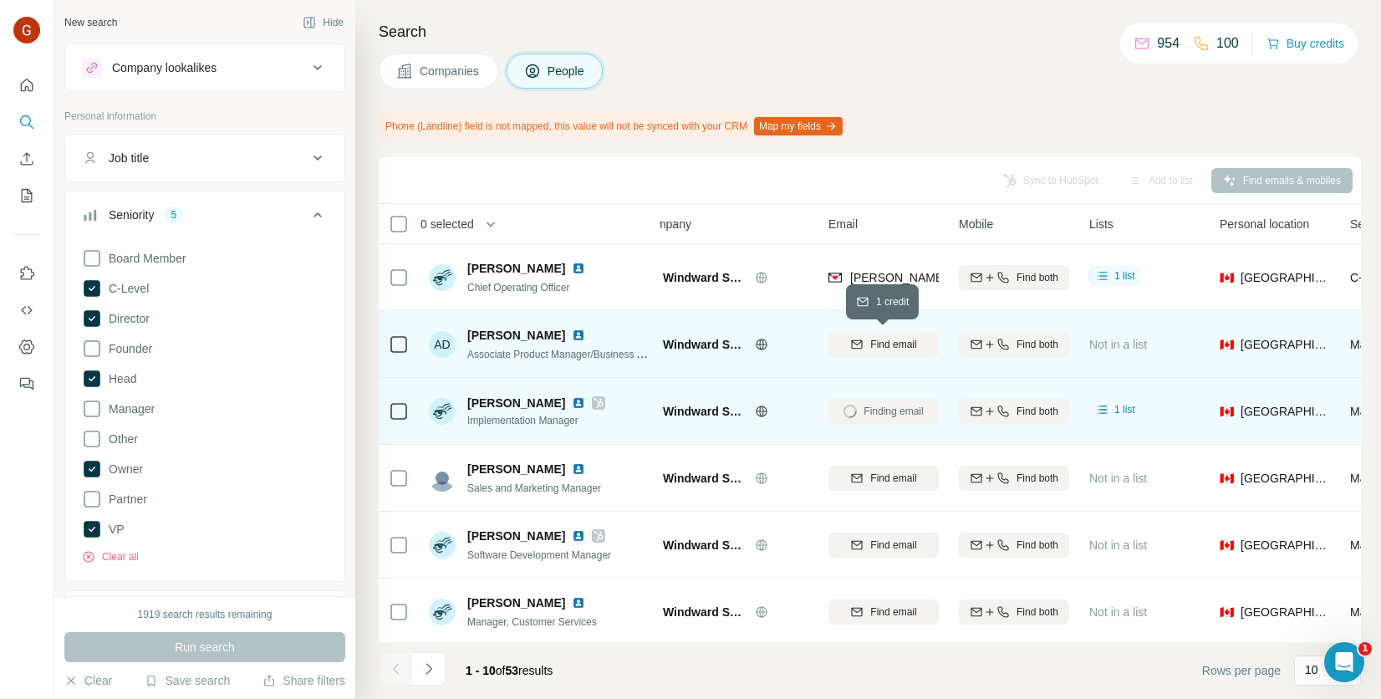
click at [863, 349] on div "Find email" at bounding box center [883, 344] width 110 height 15
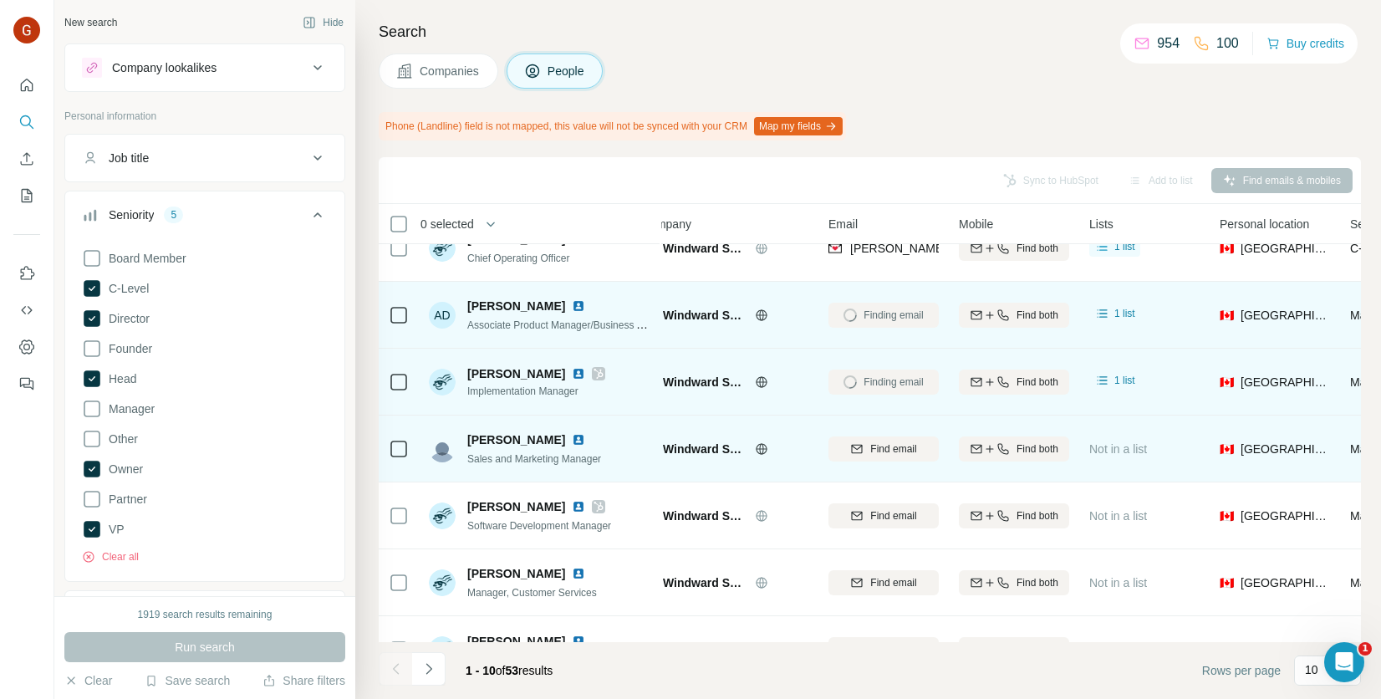
scroll to position [84, 28]
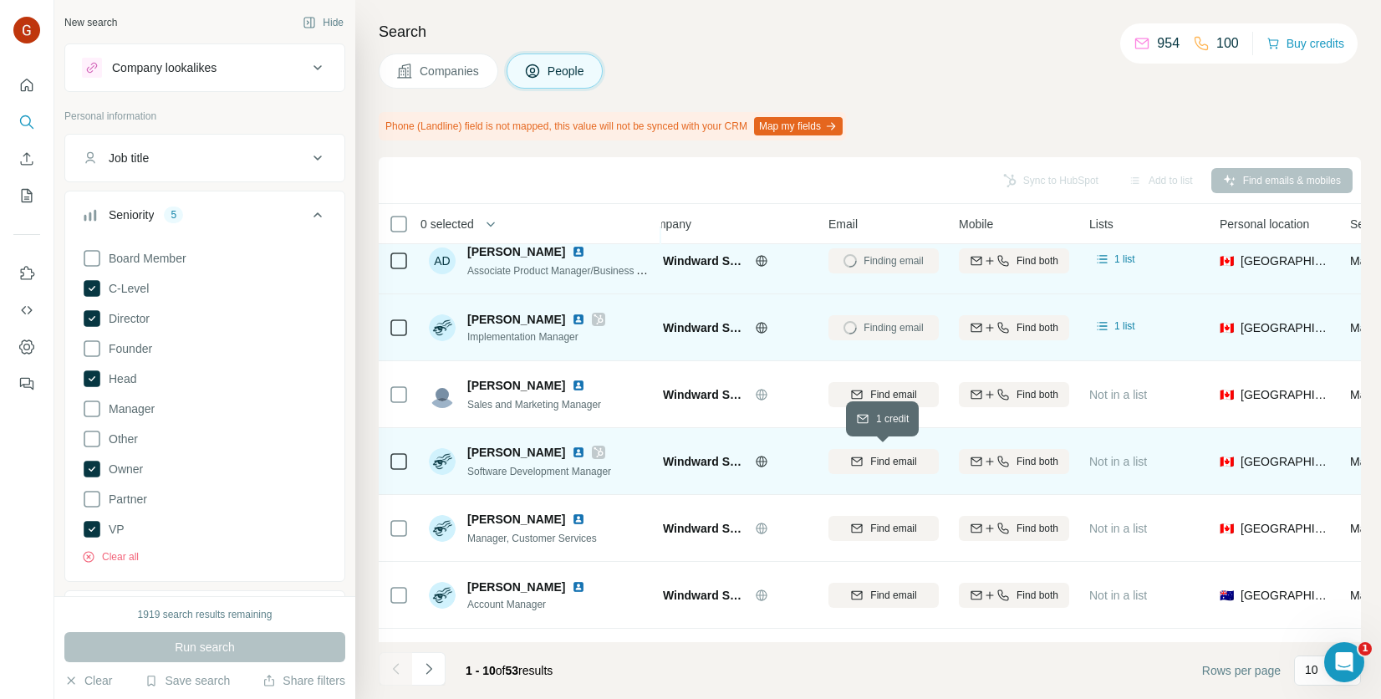
click at [866, 461] on div "Find email" at bounding box center [883, 461] width 110 height 15
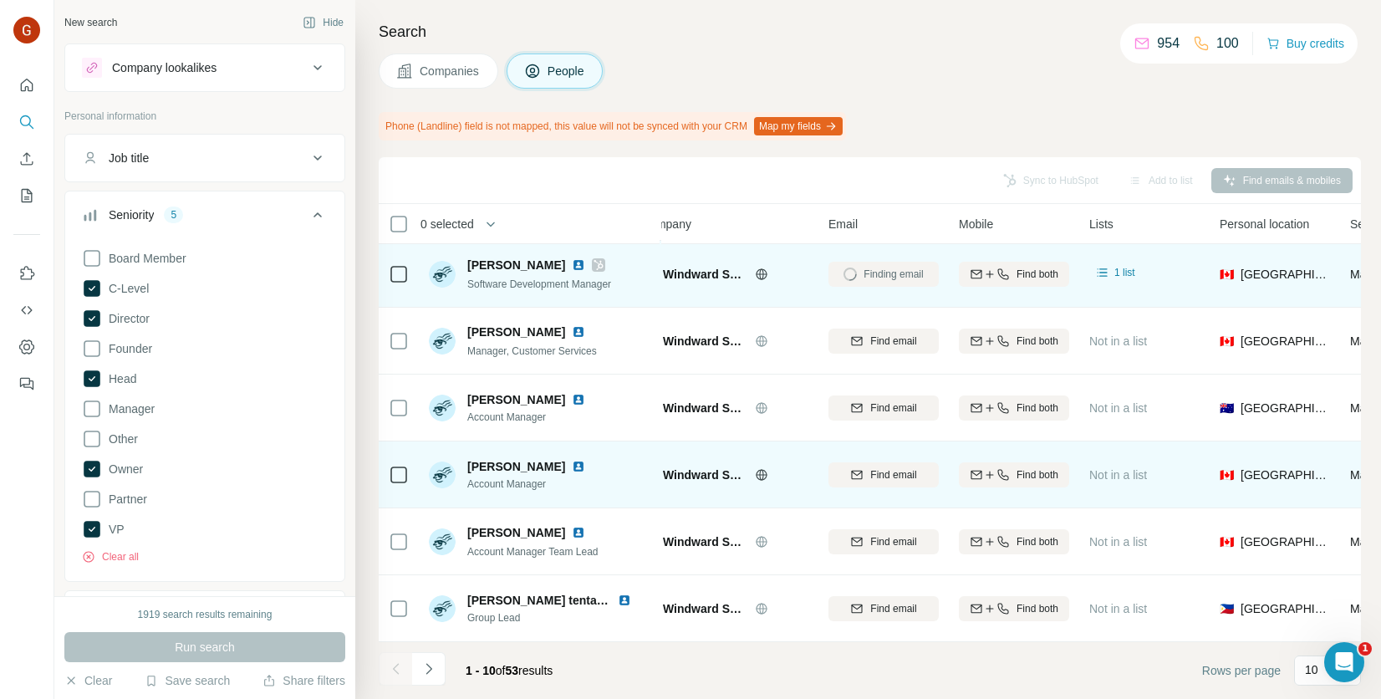
scroll to position [278, 28]
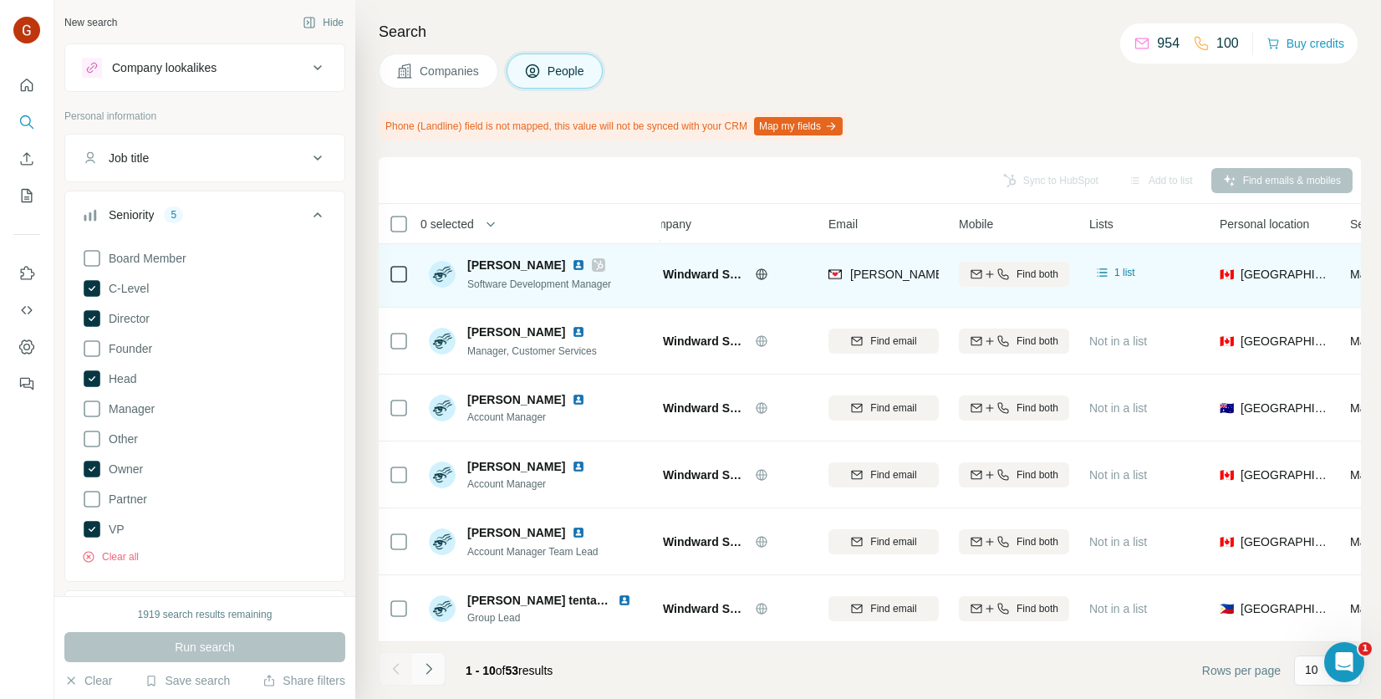
click at [434, 670] on icon "Navigate to next page" at bounding box center [428, 668] width 17 height 17
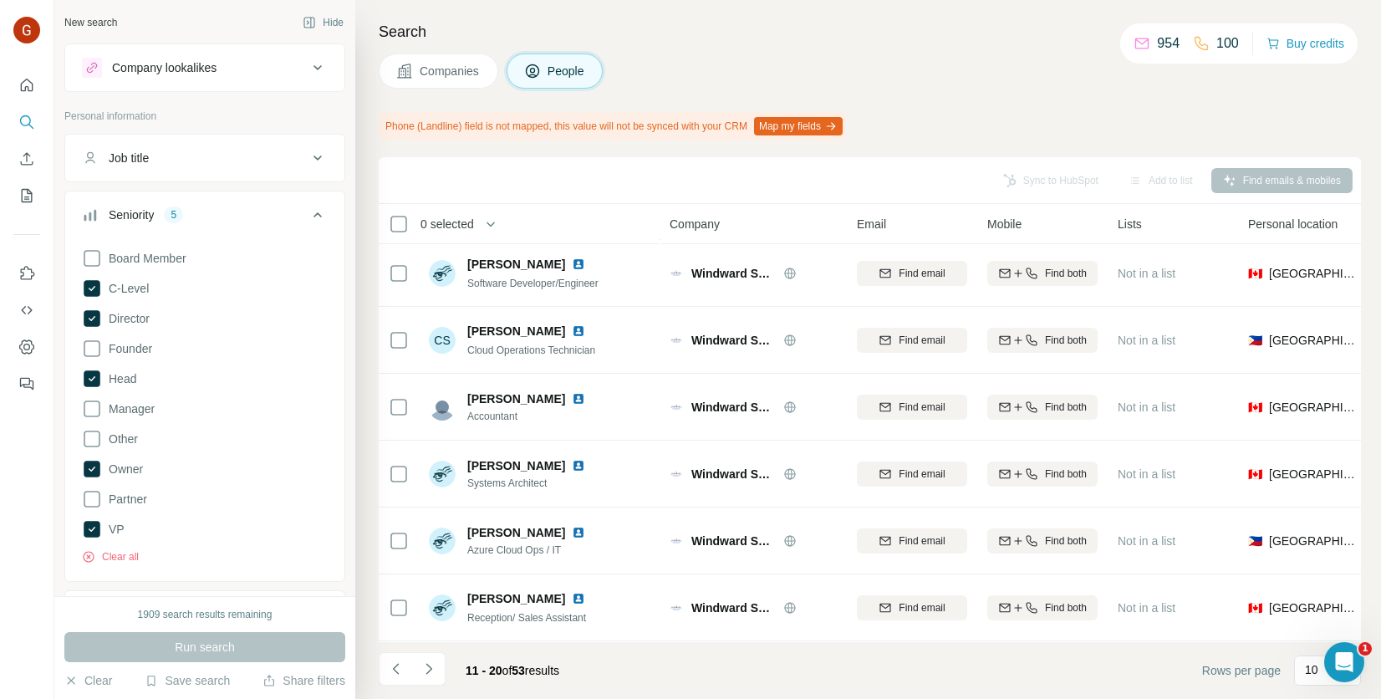
scroll to position [0, 0]
